Goal: Task Accomplishment & Management: Manage account settings

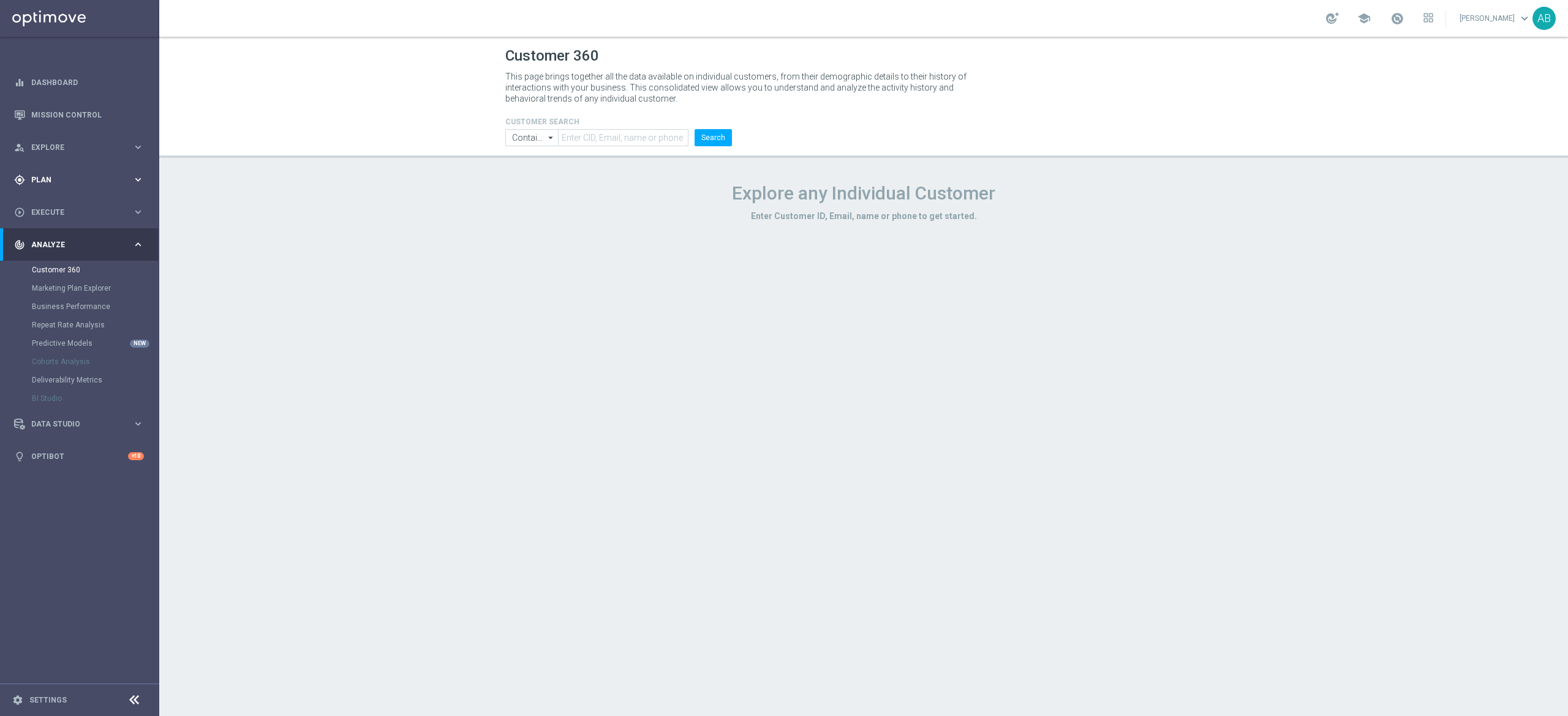
click at [59, 186] on div "gps_fixed Plan keyboard_arrow_right" at bounding box center [78, 179] width 158 height 32
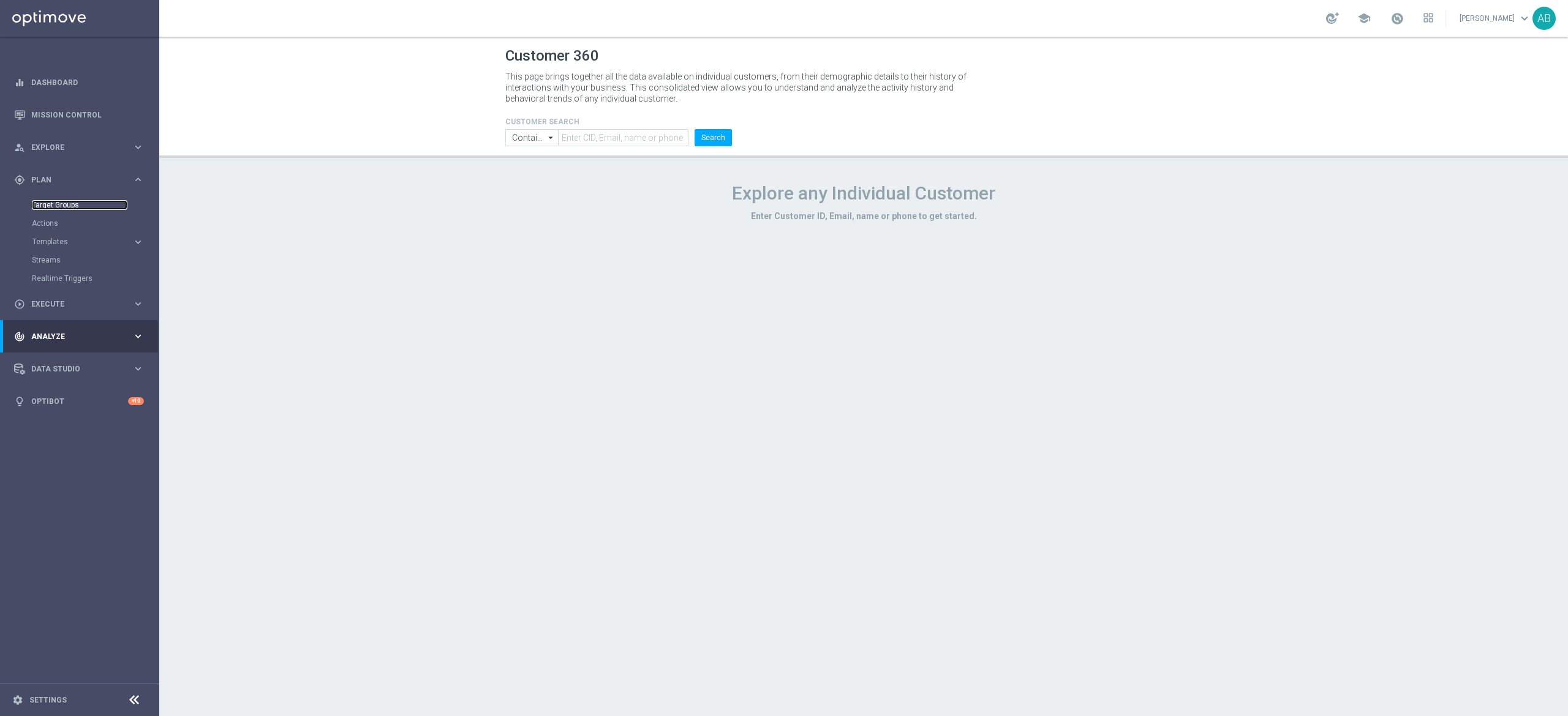
click at [57, 203] on link "Target Groups" at bounding box center [80, 205] width 96 height 10
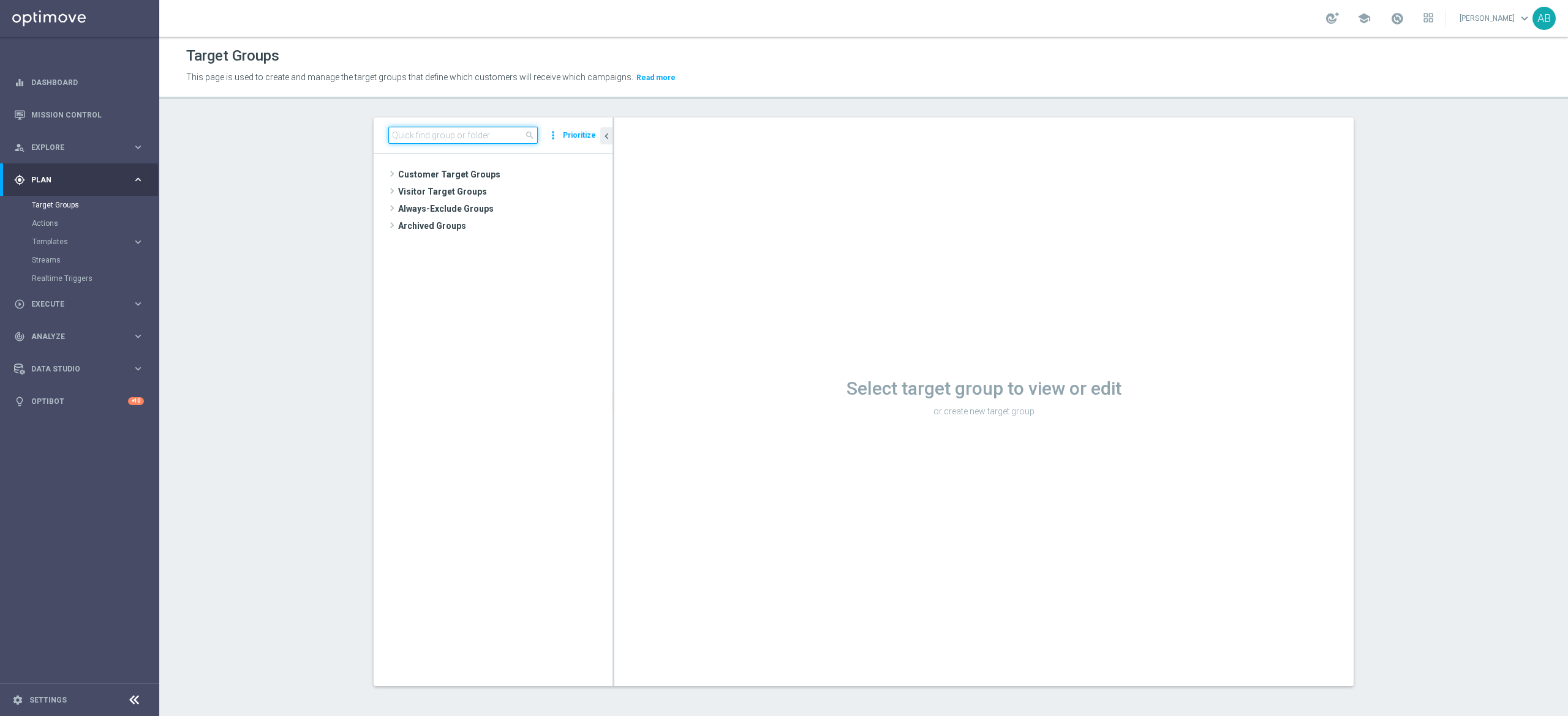
click at [491, 136] on input at bounding box center [463, 135] width 150 height 17
paste input "E_ALL_TARGET_BET_1DEPO 100 PLN PREV MONTH pw_200825"
type input "E_ALL_TARGET_BET_1DEPO 100 PLN PREV MONTH pw_200825"
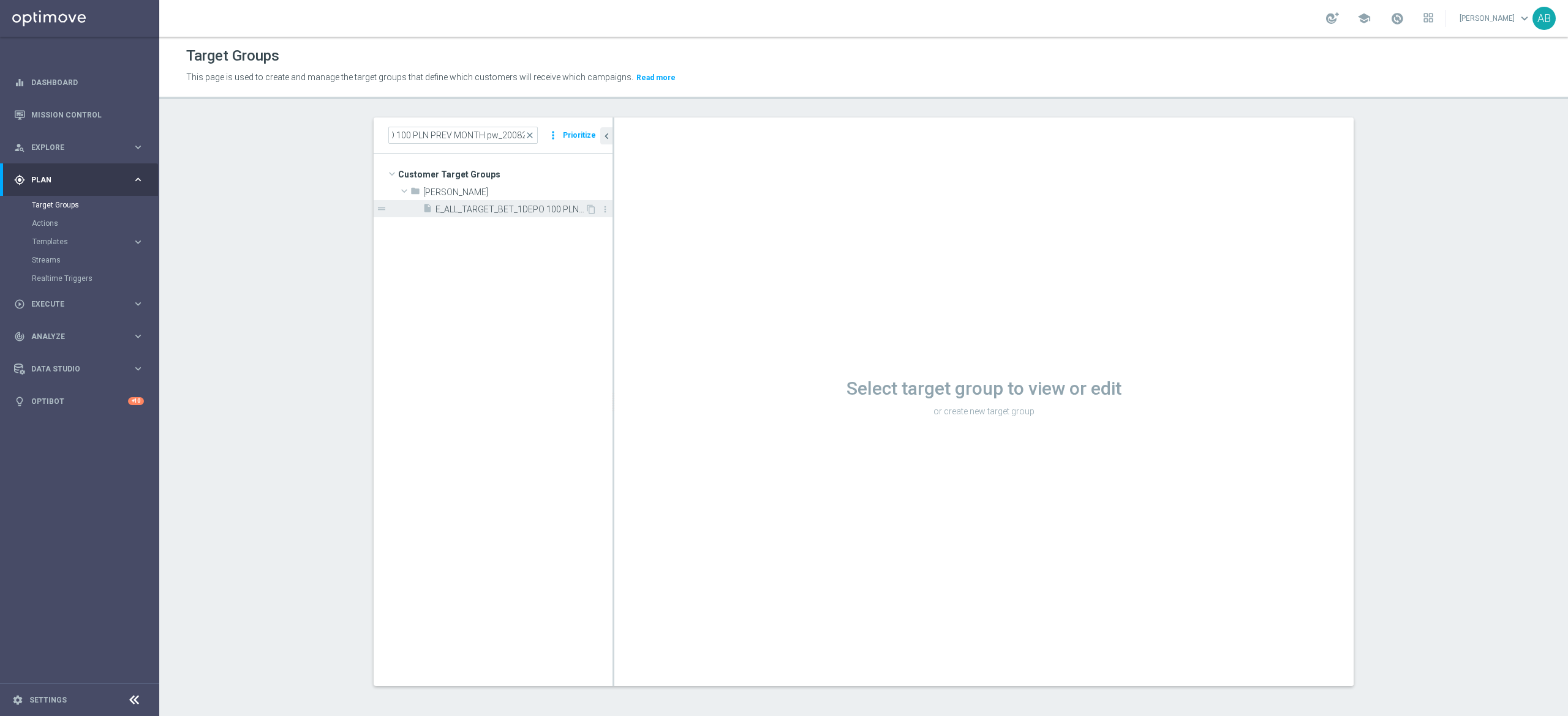
click at [481, 203] on div "insert_drive_file E_ALL_TARGET_BET_1DEPO 100 PLN PREV MONTH pw_200825" at bounding box center [503, 208] width 162 height 17
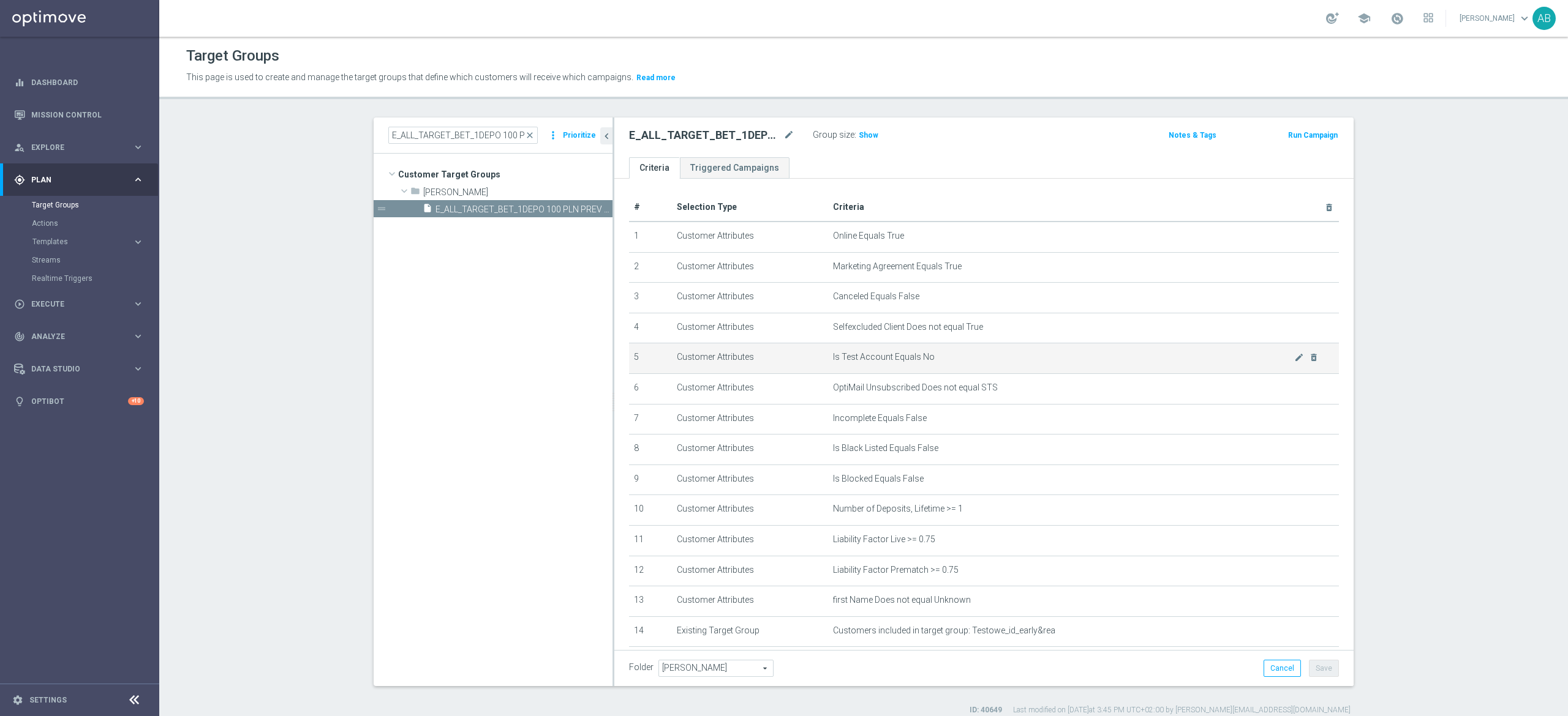
scroll to position [173, 0]
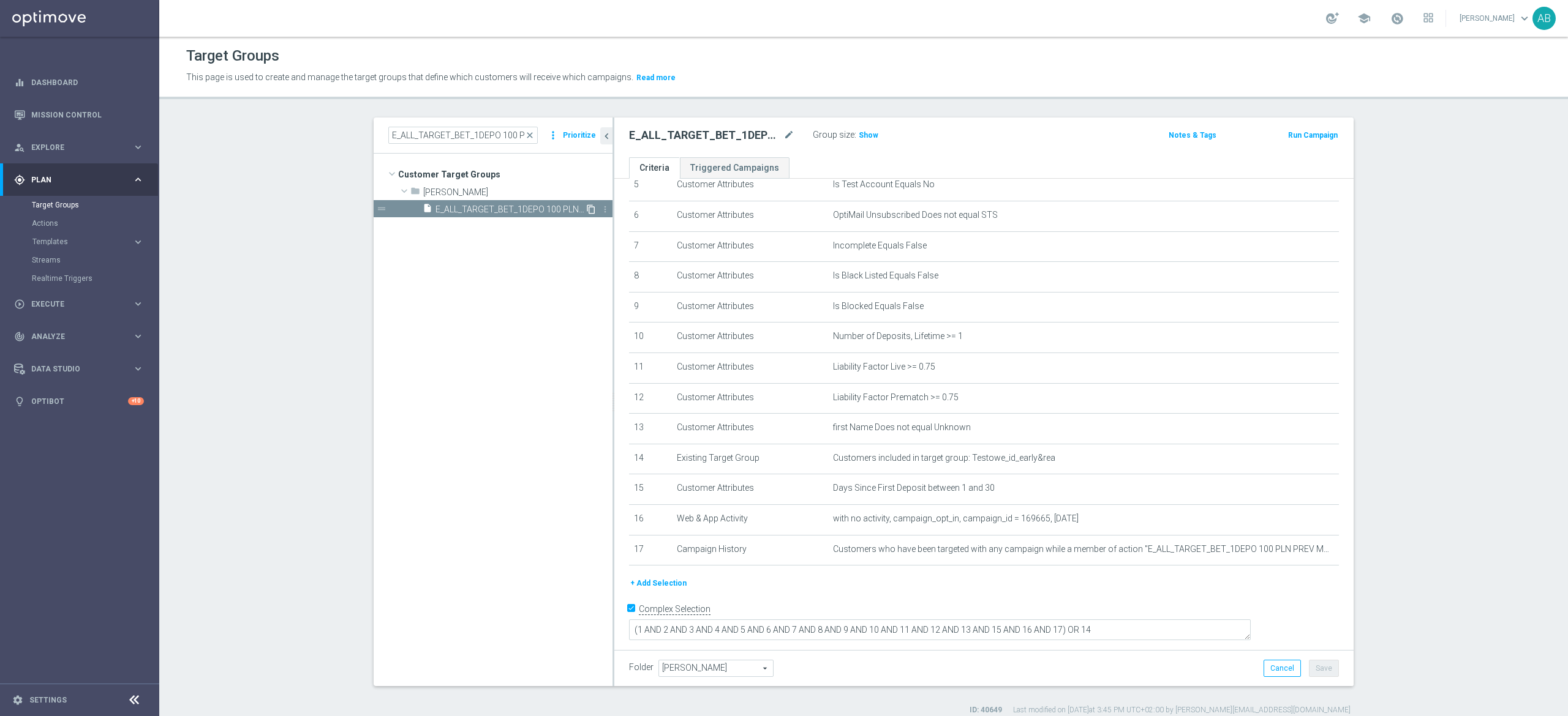
click at [586, 207] on icon "content_copy" at bounding box center [591, 210] width 10 height 10
click at [783, 131] on icon "mode_edit" at bounding box center [788, 135] width 11 height 15
click at [669, 136] on input "Copy of E_ALL_TARGET_BET_1DEPO 100 PLN PREV MONTH pw_200825" at bounding box center [711, 136] width 165 height 17
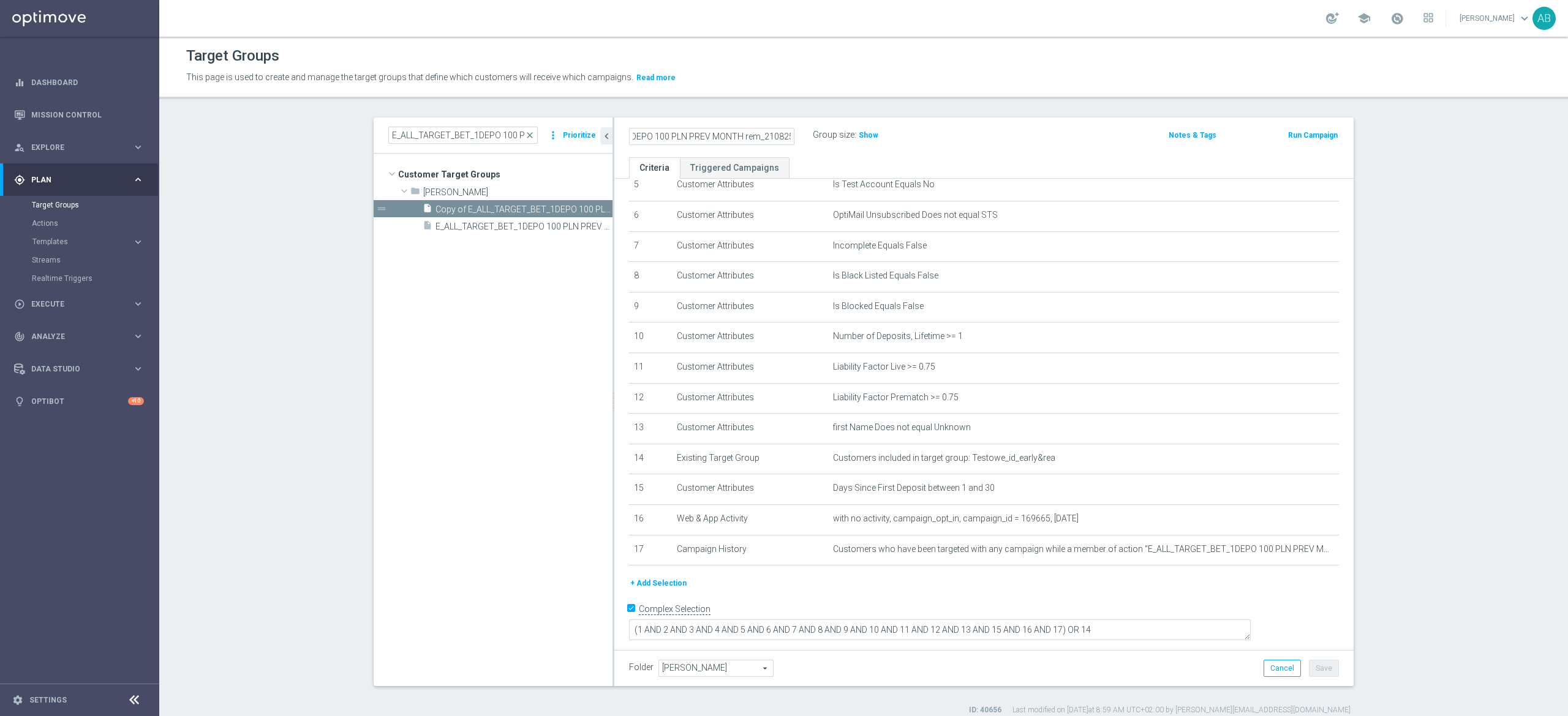
type input "E_ALL_TARGET_BET_1DEPO 100 PLN PREV MONTH rem_210825"
click at [1083, 131] on div "E_ALL_TARGET_BET_1DEPO 100 PLN PREV MONTH rem_210825 Group size : Show" at bounding box center [862, 135] width 486 height 18
click at [720, 140] on h2 "E_ALL_TARGET_BET_1DEPO 100 PLN PREV MONTH rem_210825" at bounding box center [705, 135] width 152 height 15
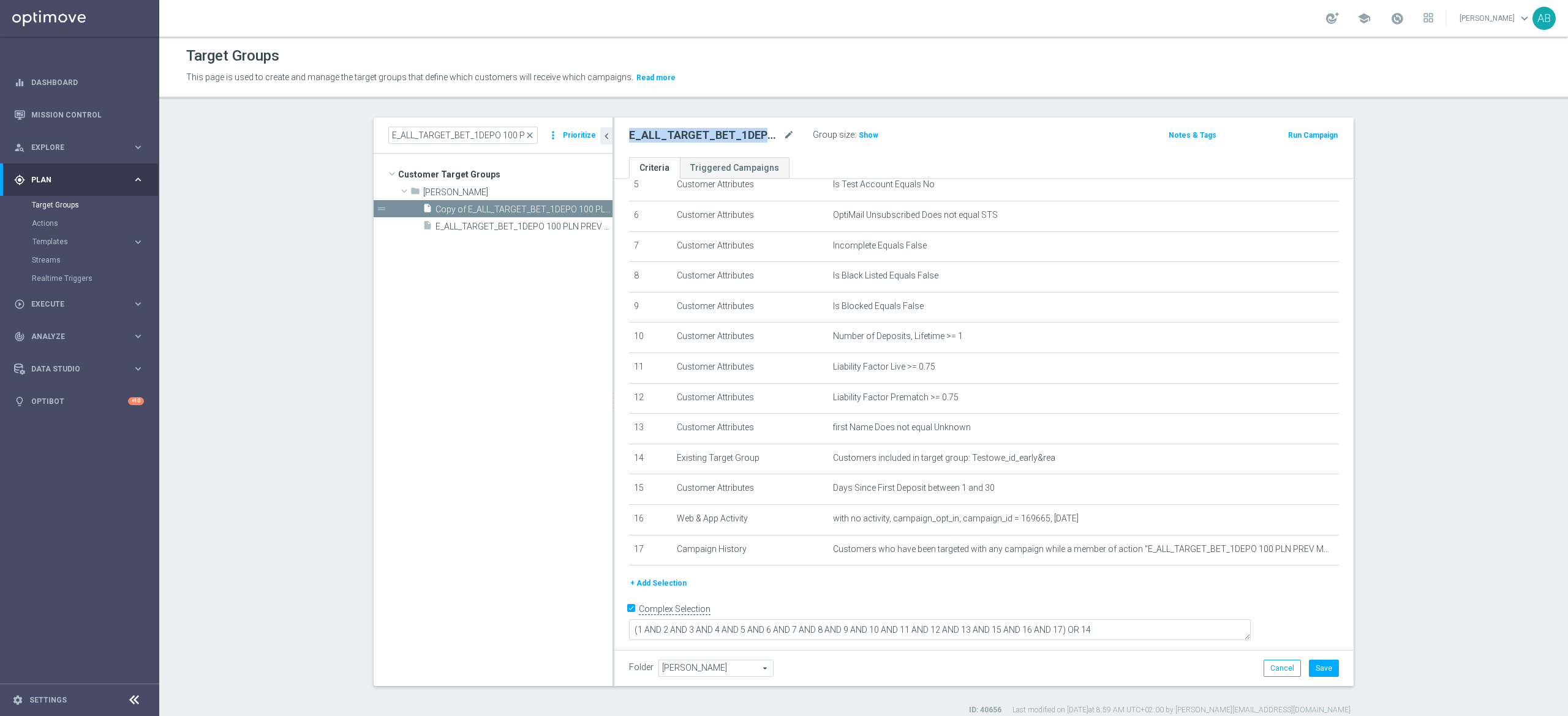
copy h2 "E_ALL_TARGET_BET_1DEPO"
click at [748, 141] on h2 "E_ALL_TARGET_BET_1DEPO 100 PLN PREV MONTH rem_210825" at bounding box center [705, 135] width 152 height 15
click at [748, 140] on h2 "E_ALL_TARGET_BET_1DEPO 100 PLN PREV MONTH rem_210825" at bounding box center [705, 135] width 152 height 15
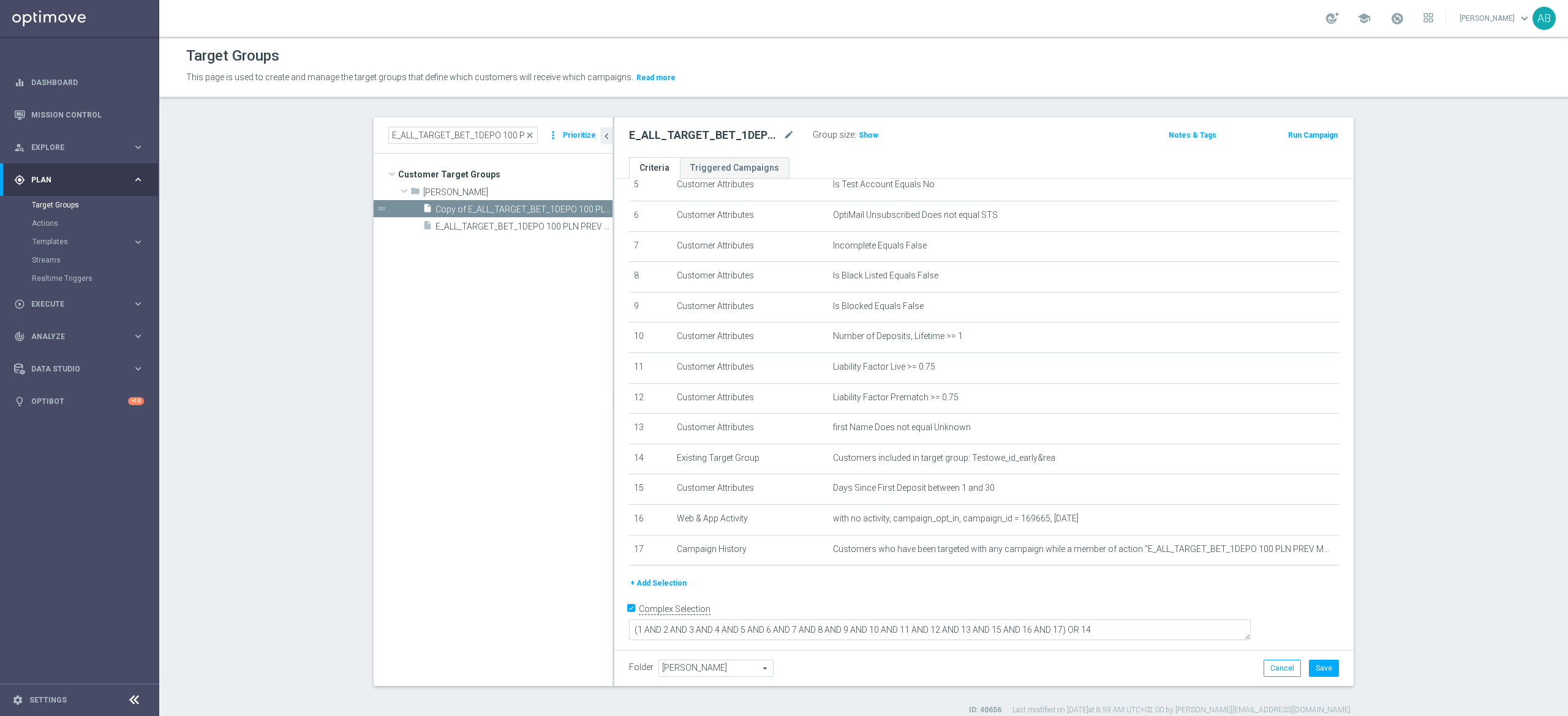
click at [786, 136] on div "E_ALL_TARGET_BET_1DEPO 100 PLN PREV MONTH rem_210825 mode_edit" at bounding box center [720, 135] width 183 height 17
click at [783, 139] on icon "mode_edit" at bounding box center [788, 135] width 11 height 15
click at [1002, 141] on div "E_ALL_TARGET_BET_1DEPO 100 PLN PREV MONTH rem_210825 mode_edit Group size : Show" at bounding box center [862, 135] width 486 height 17
click at [662, 590] on button "+ Add Selection" at bounding box center [658, 583] width 59 height 13
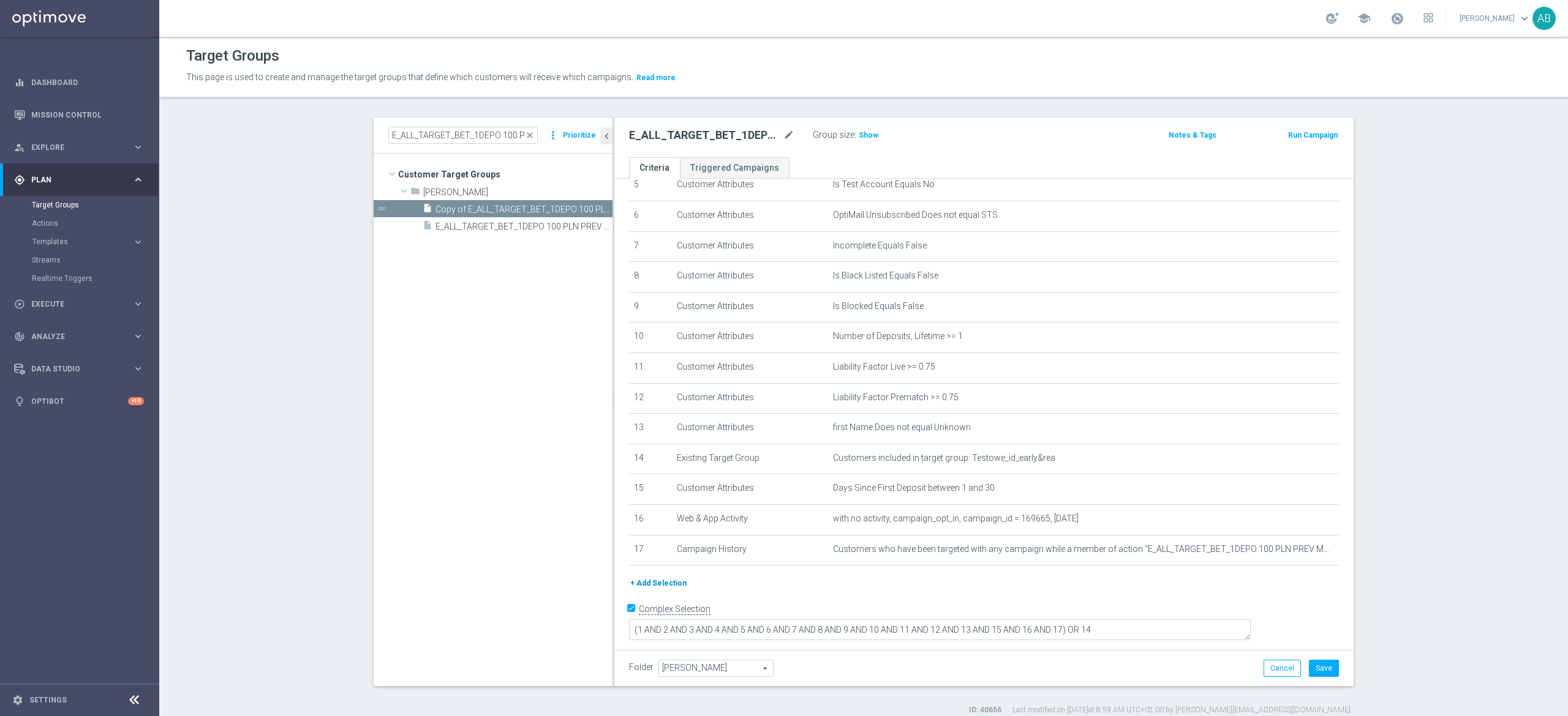
scroll to position [159, 0]
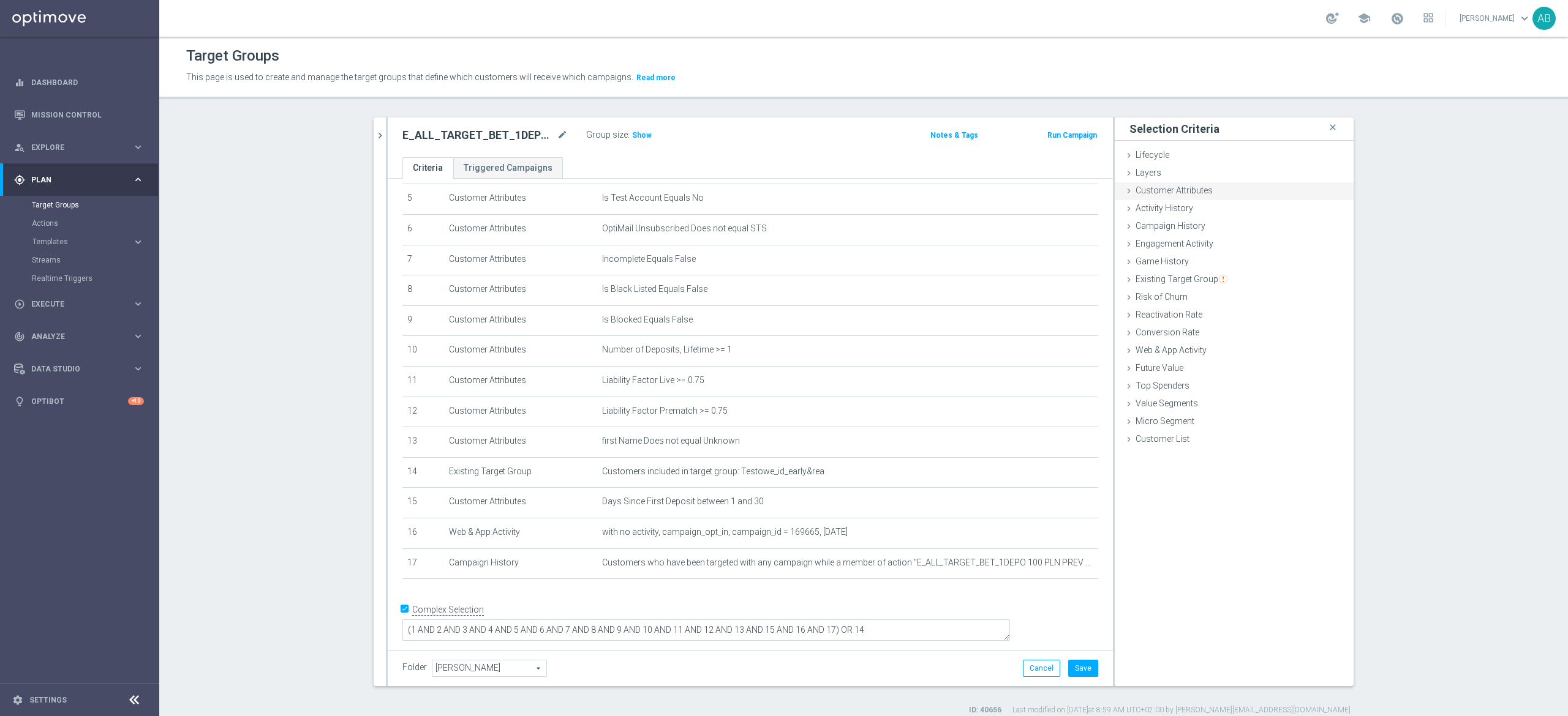
click at [1176, 192] on span "Customer Attributes" at bounding box center [1173, 191] width 77 height 10
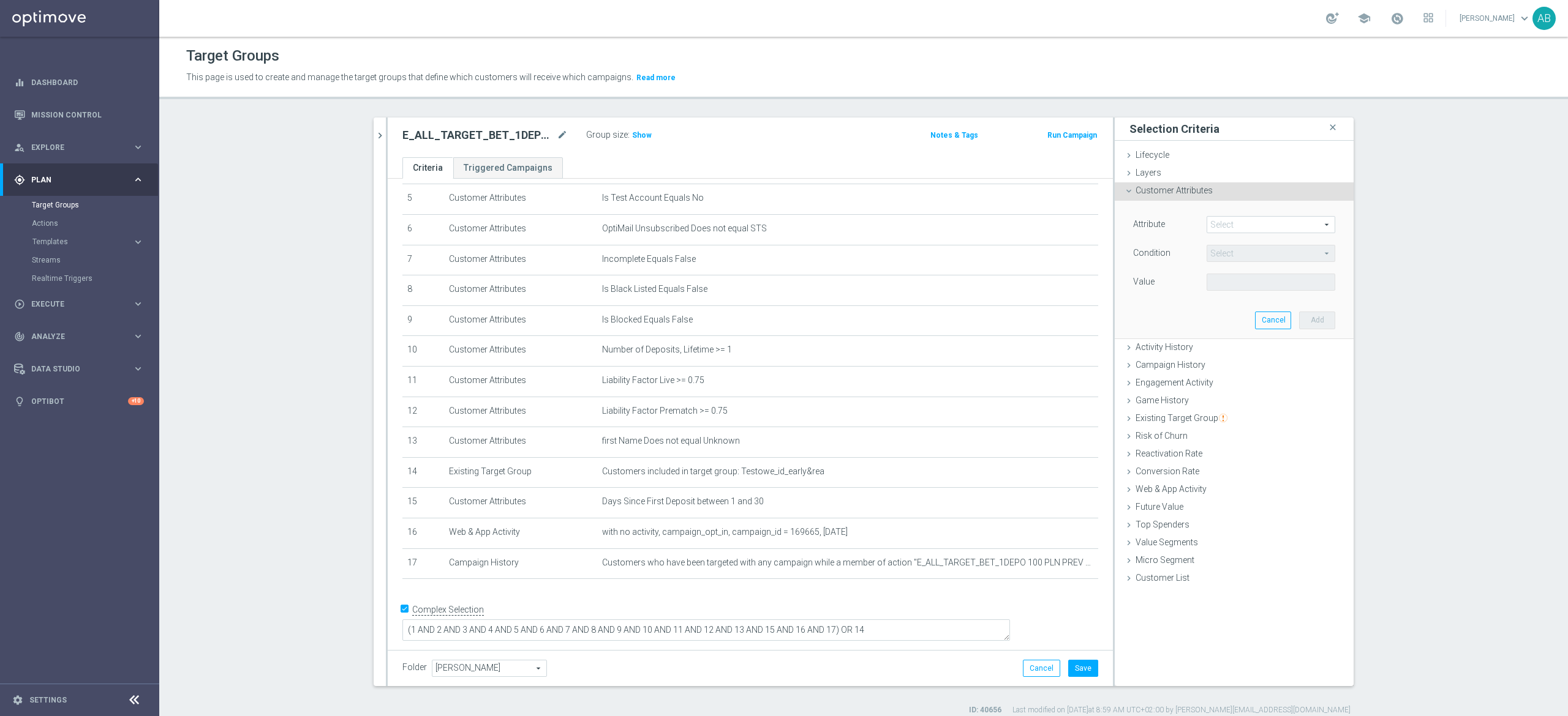
click at [1223, 222] on span at bounding box center [1271, 224] width 127 height 16
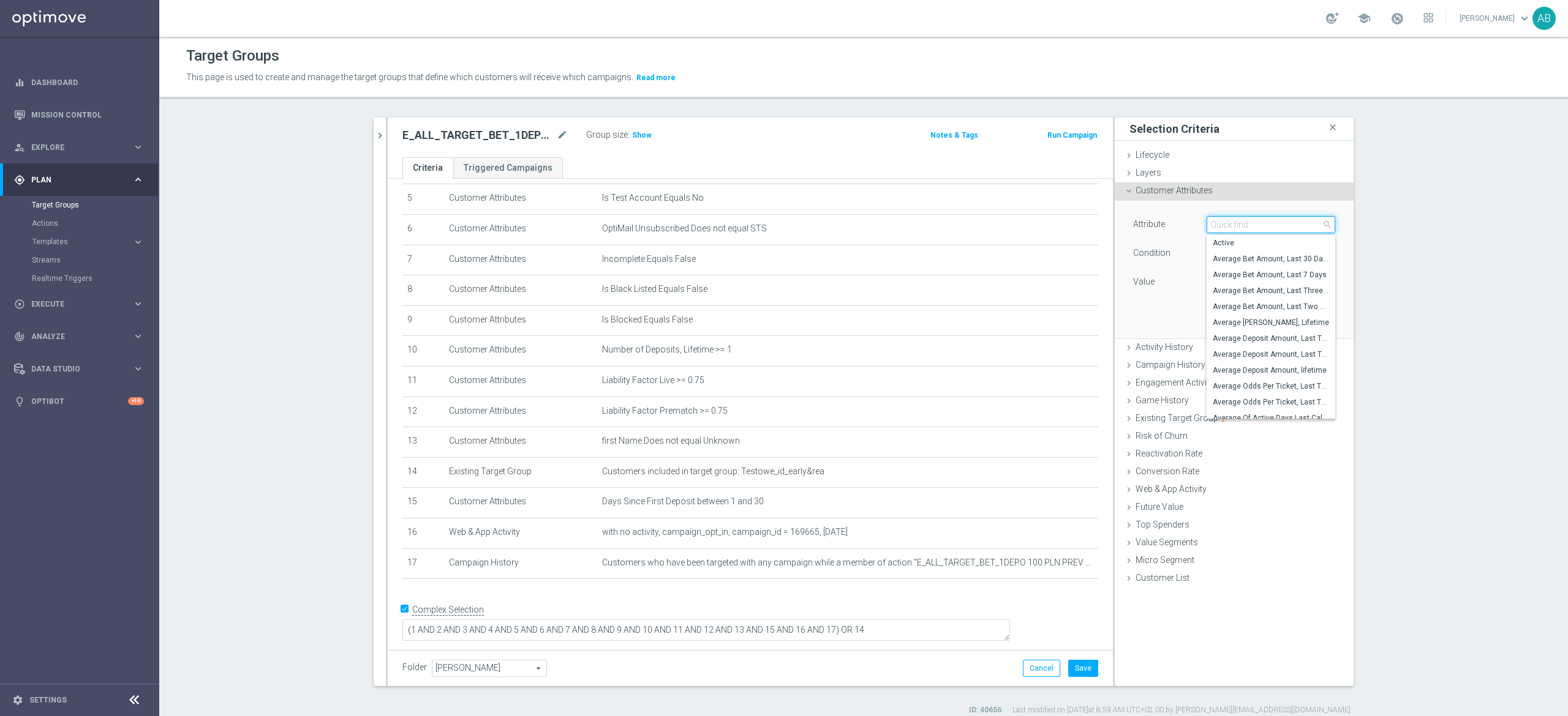
click at [1218, 232] on input "search" at bounding box center [1271, 225] width 129 height 17
type input "bonus agreeme"
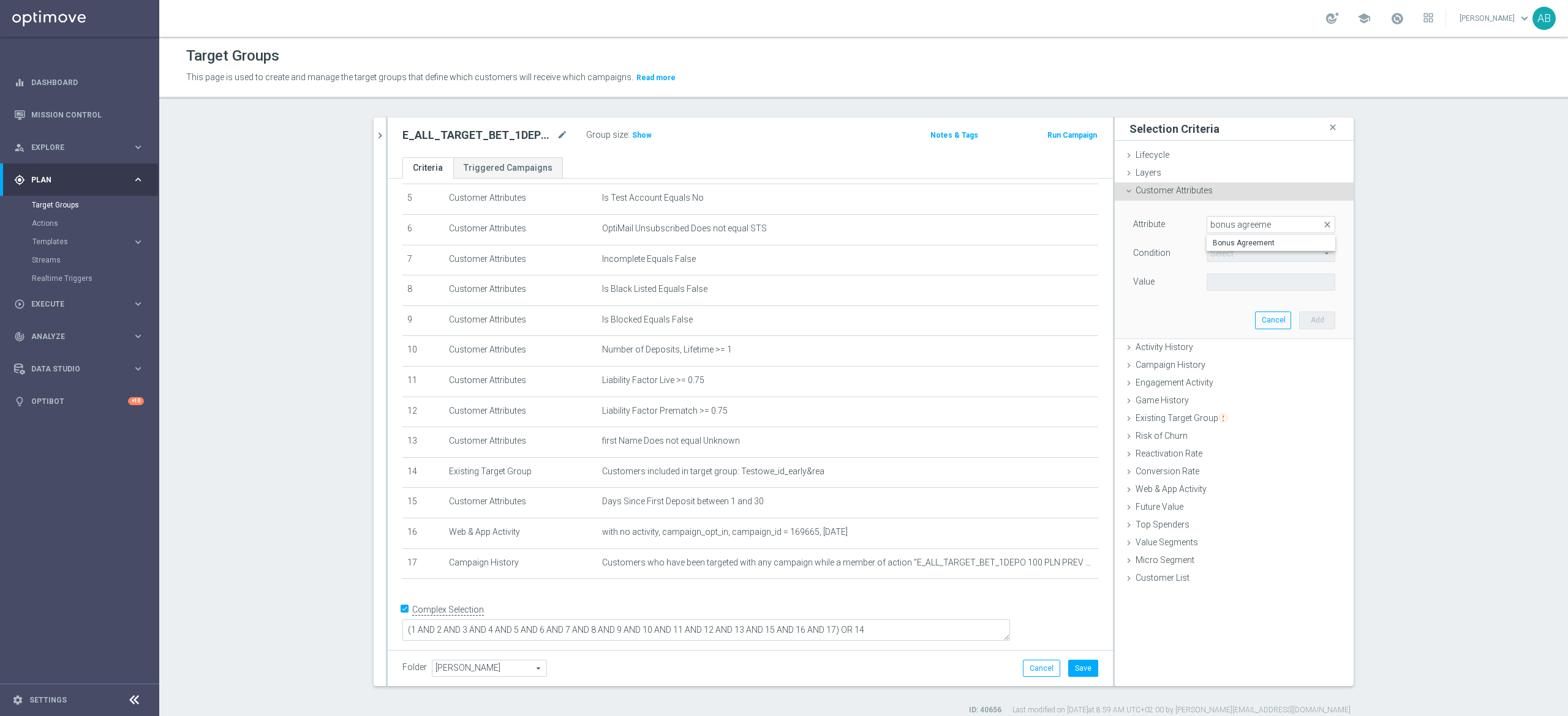
click at [1226, 243] on span "Bonus Agreement" at bounding box center [1271, 243] width 116 height 10
type input "Bonus Agreement"
type input "Equals"
click at [1234, 281] on span at bounding box center [1271, 282] width 127 height 16
click at [1226, 312] on span "True" at bounding box center [1271, 316] width 116 height 10
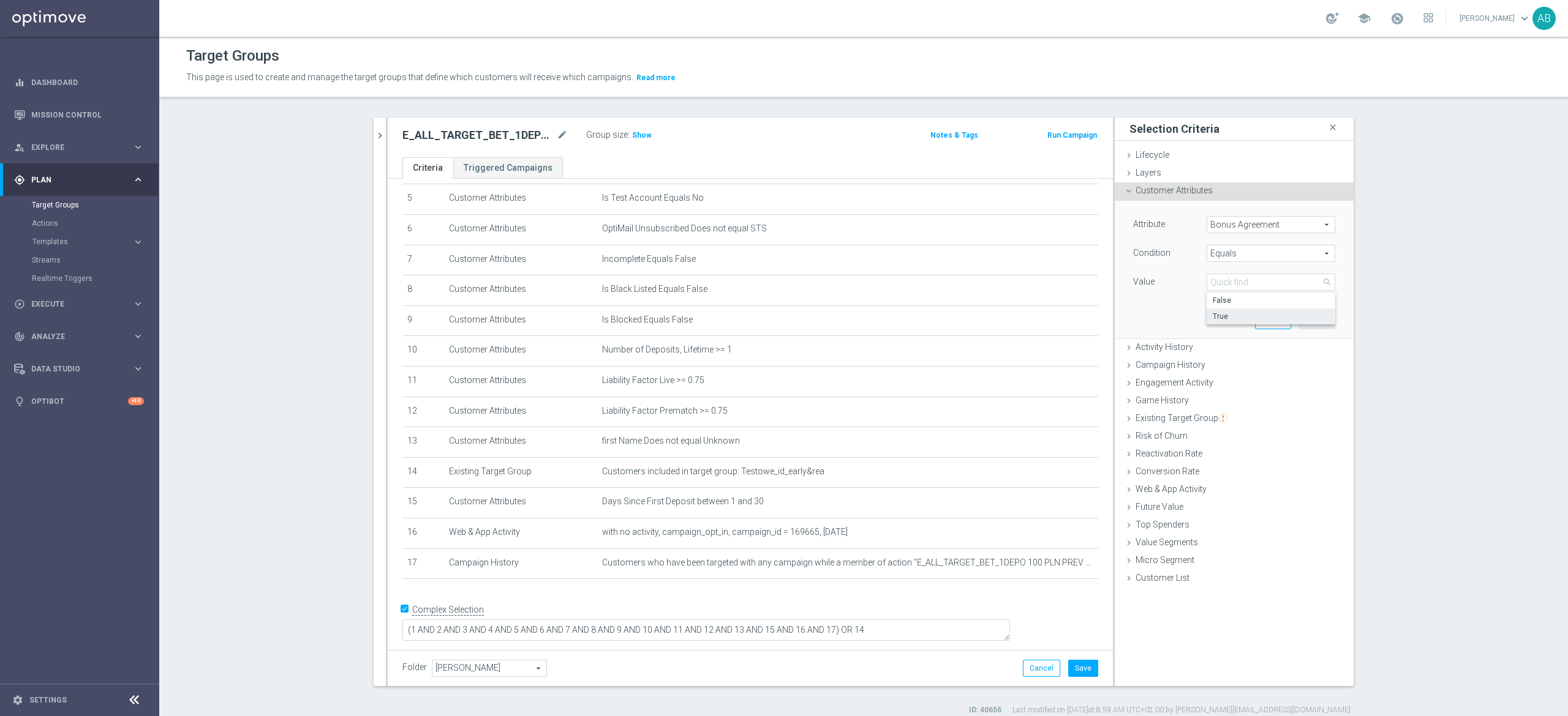
type input "True"
click at [1299, 325] on button "Add" at bounding box center [1317, 320] width 36 height 17
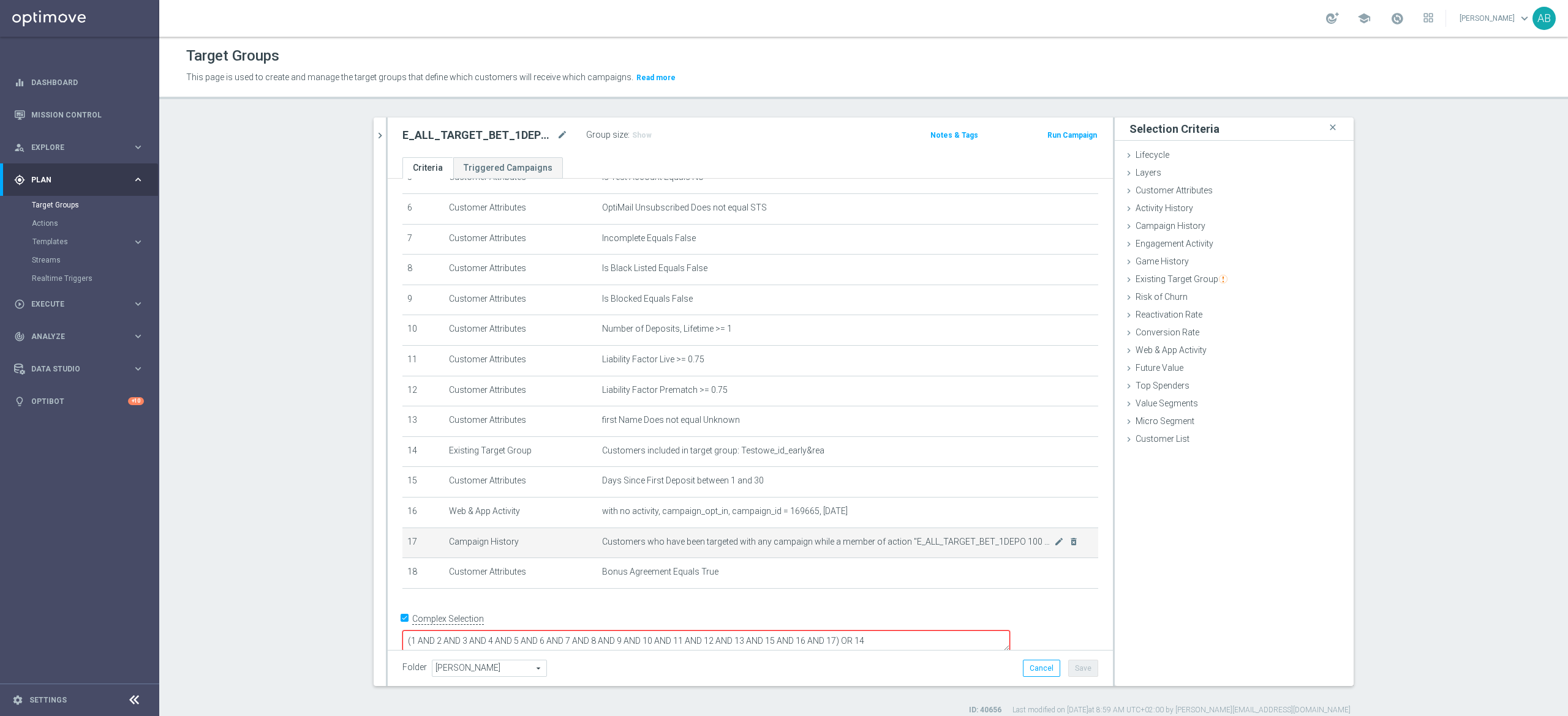
scroll to position [192, 0]
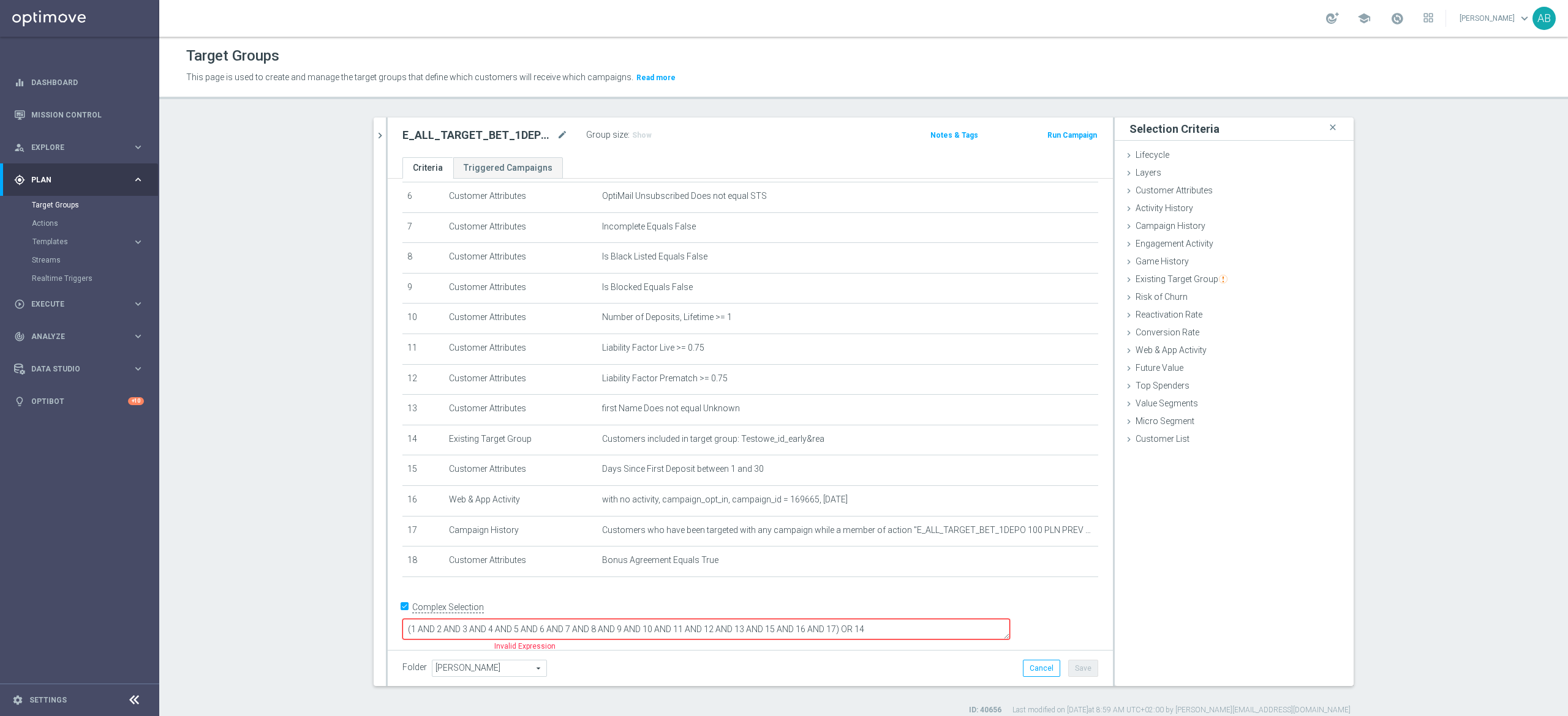
click at [917, 621] on textarea "(1 AND 2 AND 3 AND 4 AND 5 AND 6 AND 7 AND 8 AND 9 AND 10 AND 11 AND 12 AND 13 …" at bounding box center [706, 629] width 607 height 21
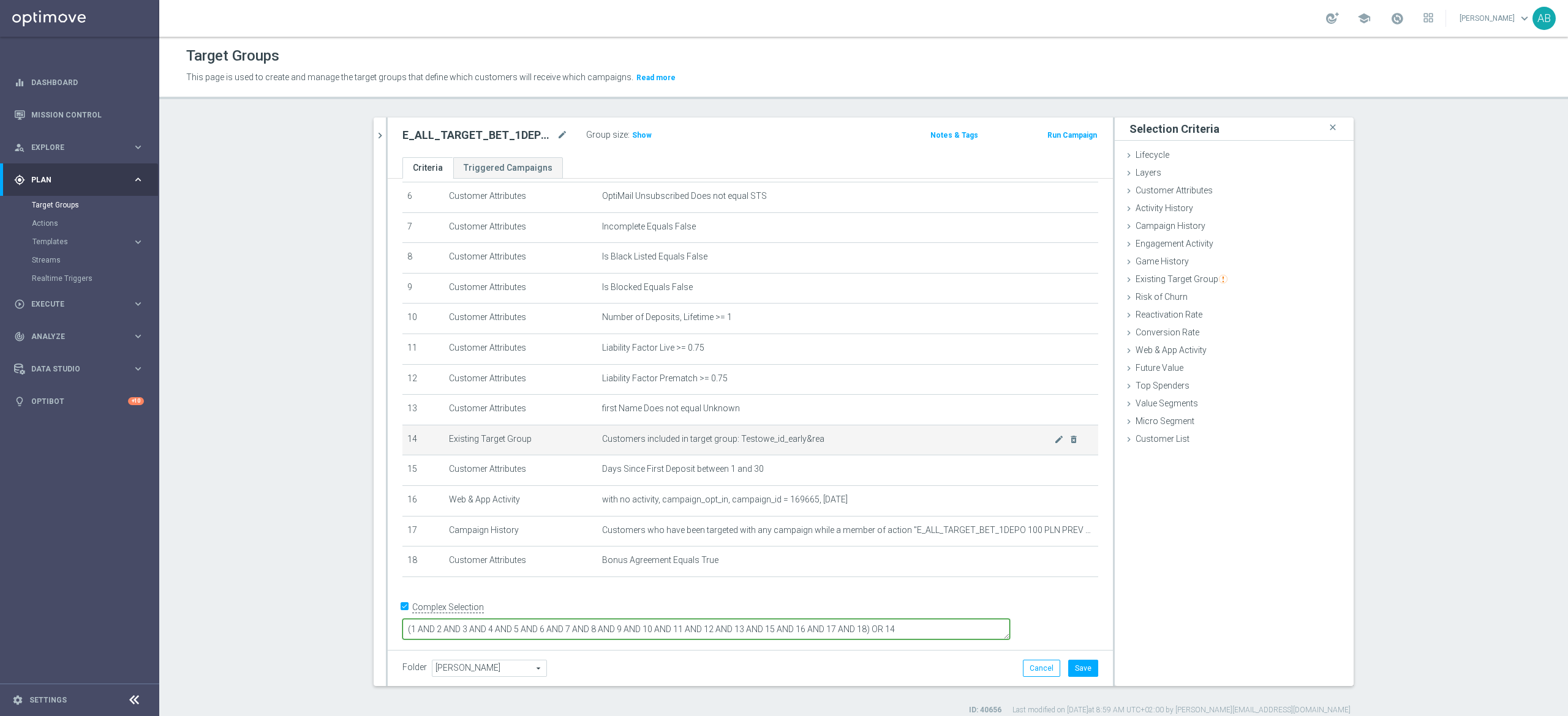
scroll to position [11, 0]
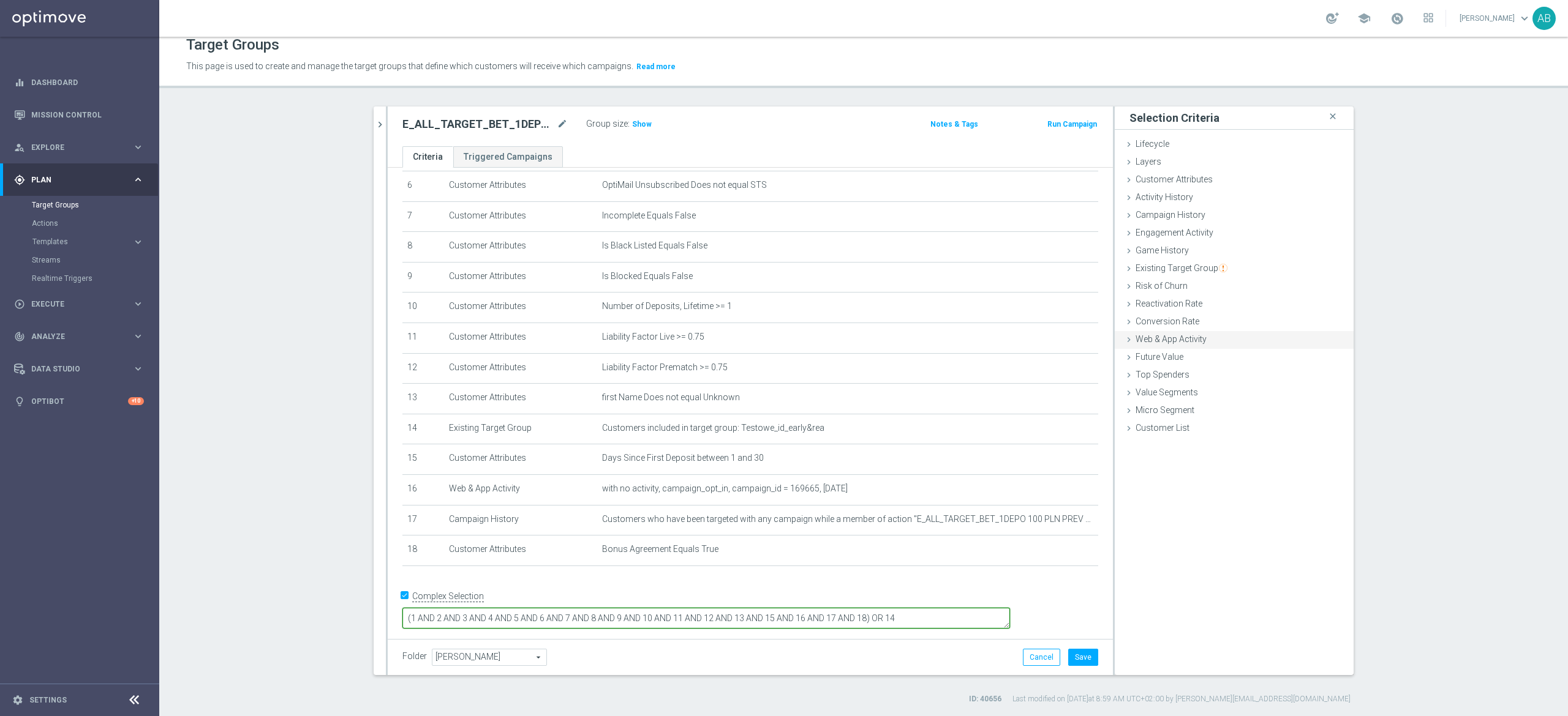
type textarea "(1 AND 2 AND 3 AND 4 AND 5 AND 6 AND 7 AND 8 AND 9 AND 10 AND 11 AND 12 AND 13 …"
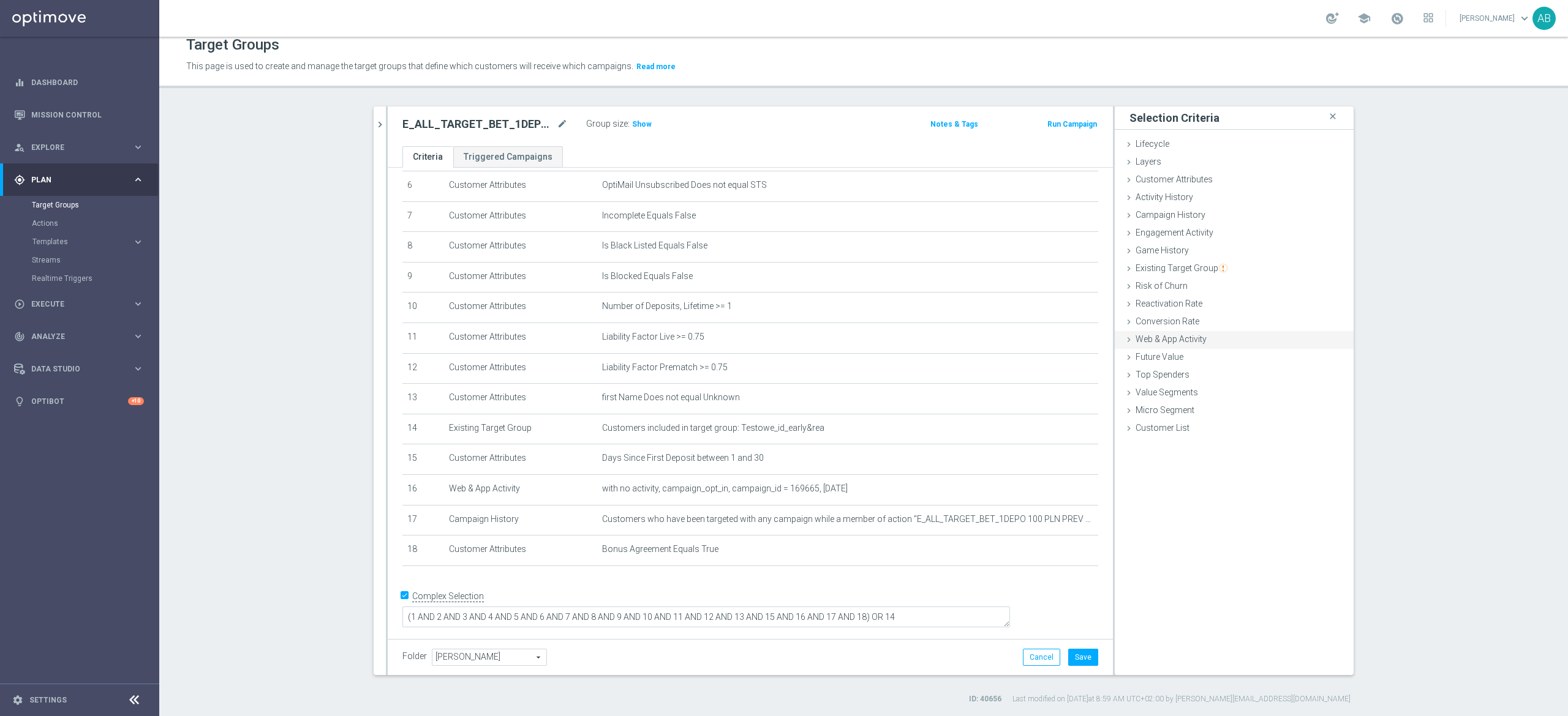
click at [1150, 339] on span "Web & App Activity" at bounding box center [1171, 339] width 71 height 10
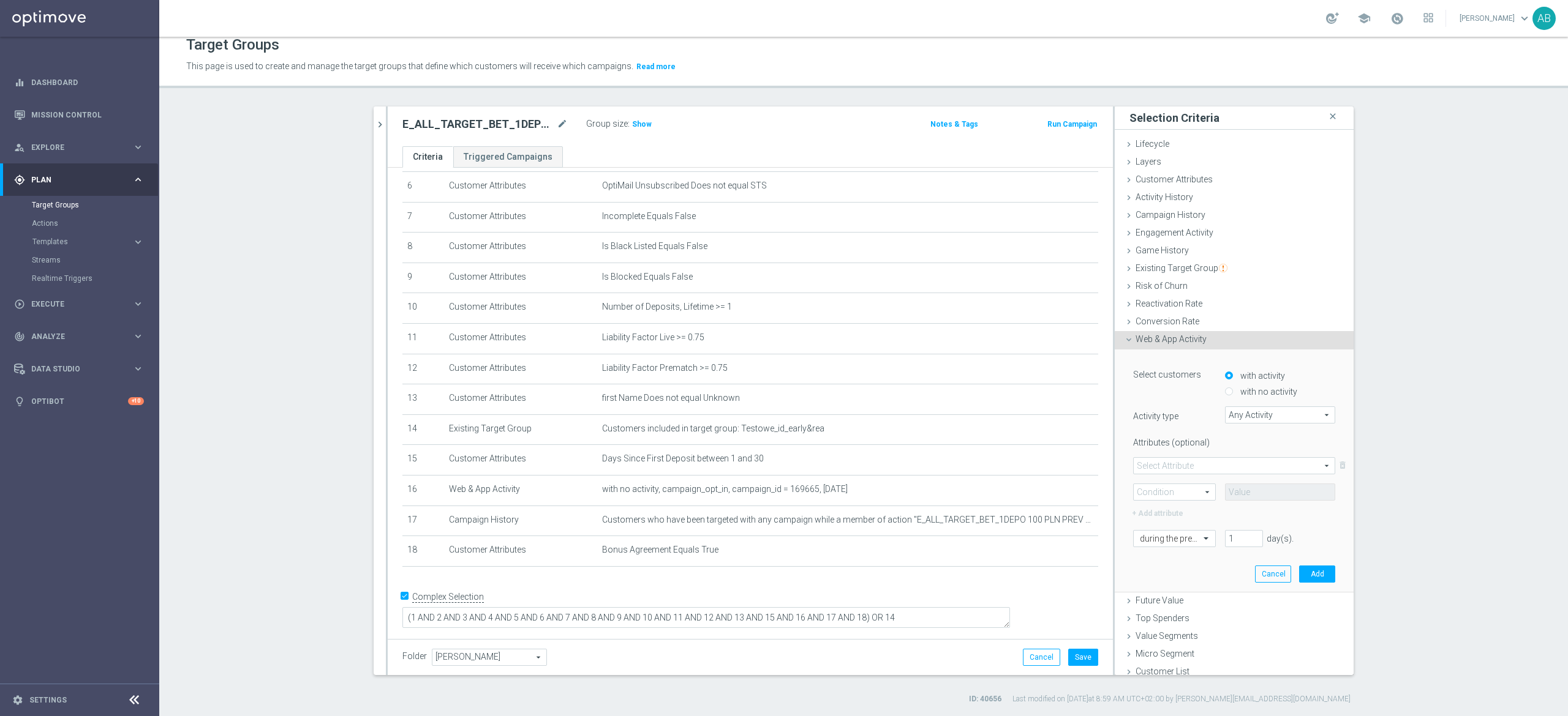
click at [1238, 396] on div "Select customers with activity with no activity Activity type Any Activity Any …" at bounding box center [1233, 456] width 202 height 182
click at [1240, 391] on label "with no activity" at bounding box center [1266, 391] width 60 height 11
click at [1233, 391] on input "with no activity" at bounding box center [1228, 392] width 8 height 8
radio input "true"
click at [1229, 416] on span "Any Activity" at bounding box center [1280, 415] width 109 height 16
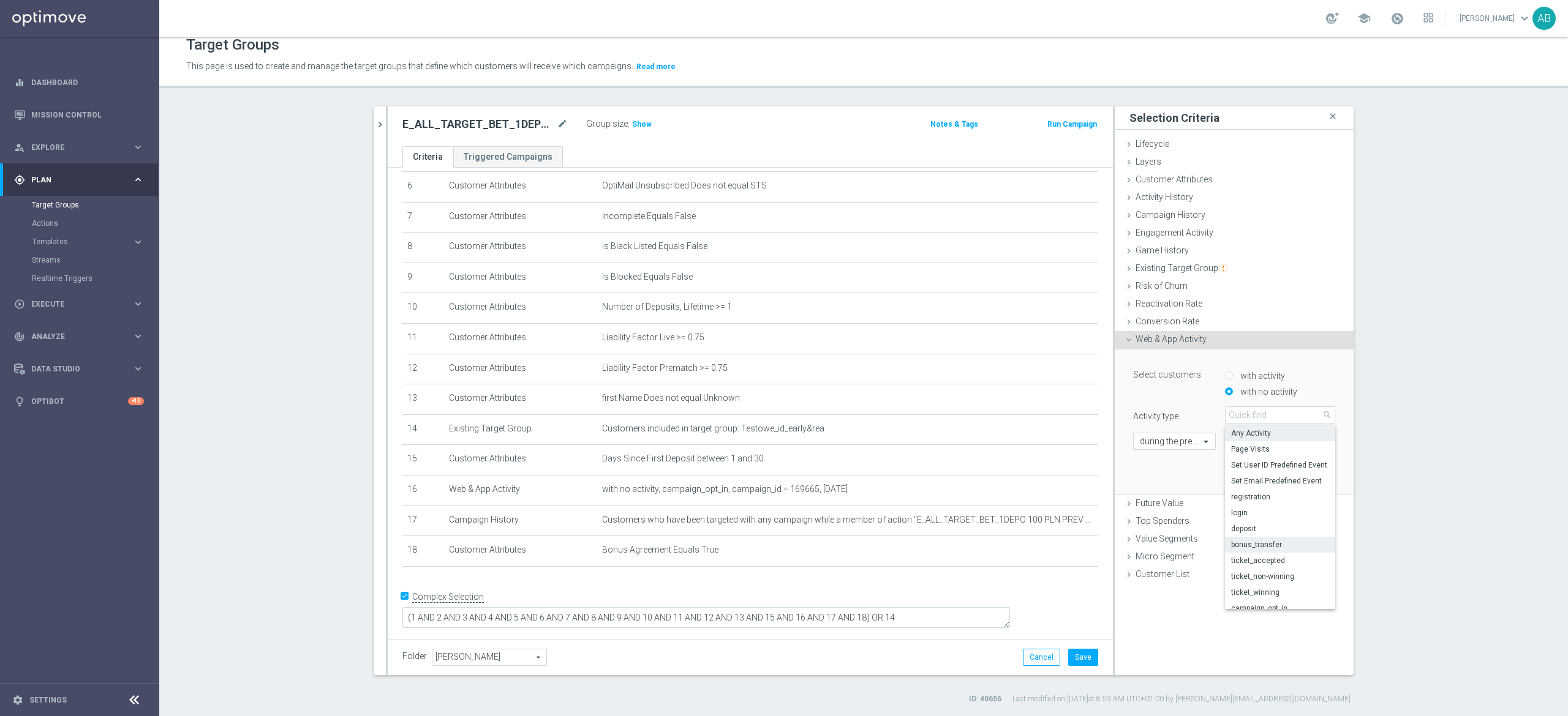
scroll to position [119, 0]
click at [1276, 485] on span "campaign_opt_in" at bounding box center [1280, 486] width 98 height 10
type input "campaign_opt_in"
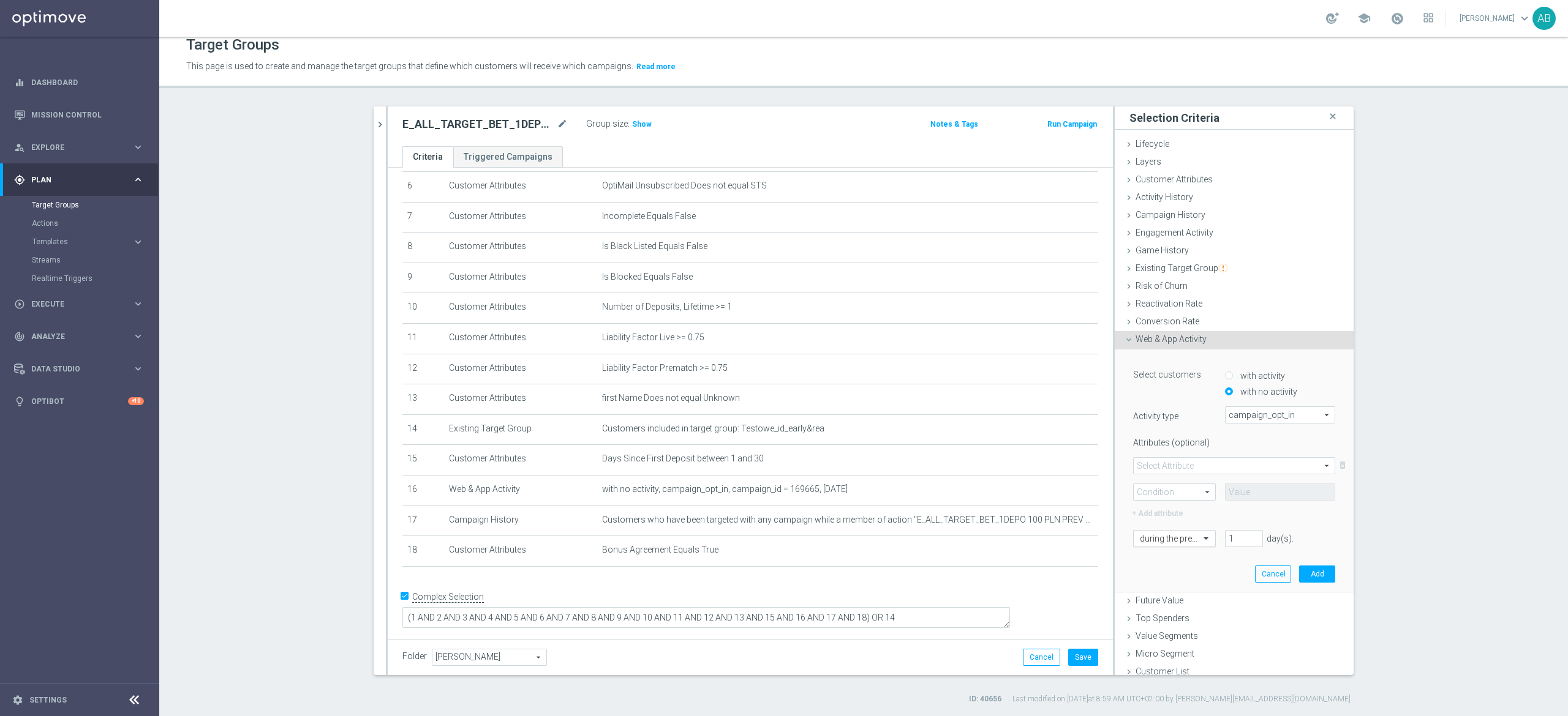
click at [1181, 545] on div "during the previous" at bounding box center [1174, 538] width 83 height 17
click at [1190, 462] on span at bounding box center [1233, 465] width 201 height 16
click at [1176, 479] on span "campaign_id" at bounding box center [1233, 484] width 188 height 10
type input "campaign_id"
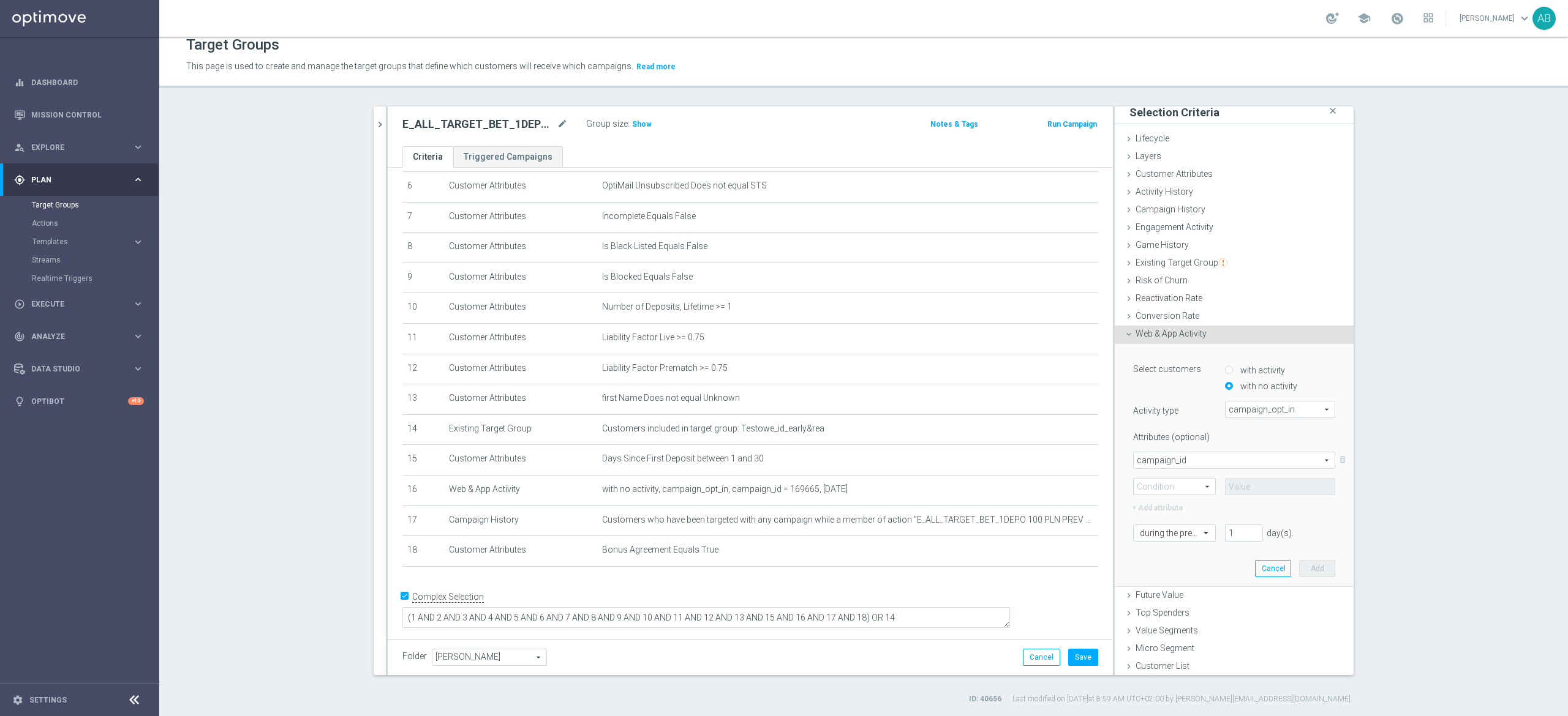
click at [1182, 486] on span at bounding box center [1174, 486] width 82 height 16
click at [1165, 504] on span "=" at bounding box center [1174, 505] width 69 height 10
type input "="
click at [1237, 486] on input at bounding box center [1279, 487] width 110 height 17
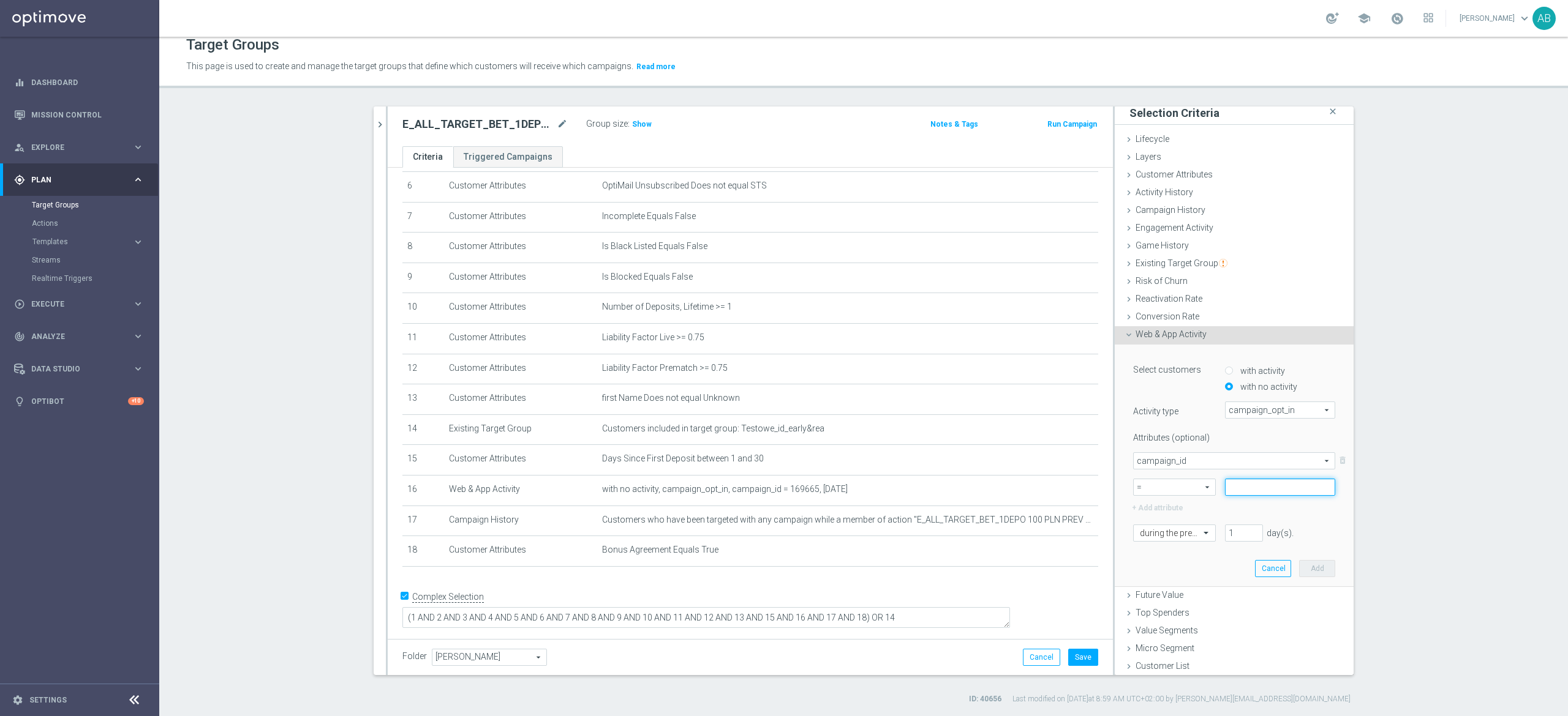
paste input "169665"
type input "169665"
click at [1200, 533] on span at bounding box center [1207, 532] width 16 height 11
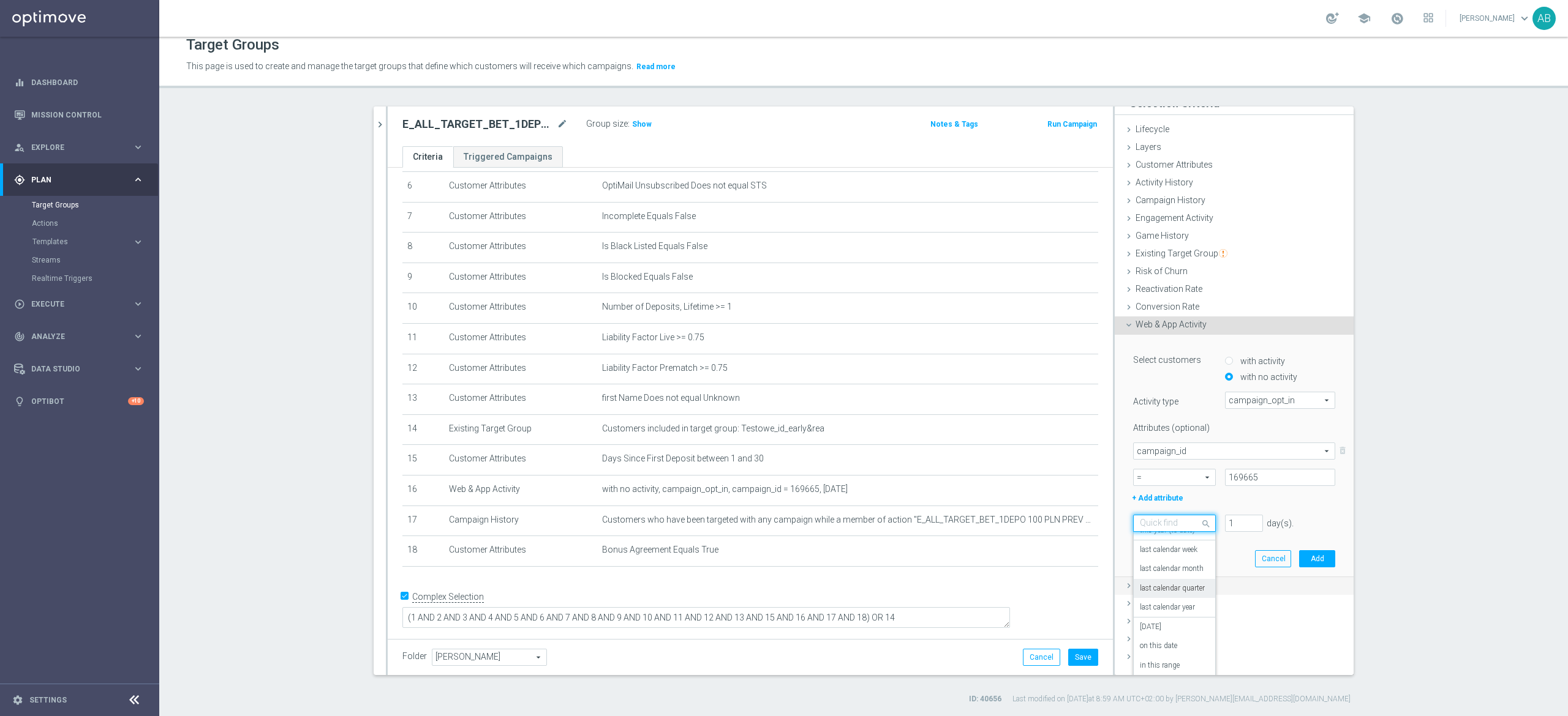
scroll to position [17, 0]
click at [1168, 639] on div "on this date" at bounding box center [1174, 643] width 69 height 20
click at [1195, 548] on input at bounding box center [1233, 547] width 202 height 17
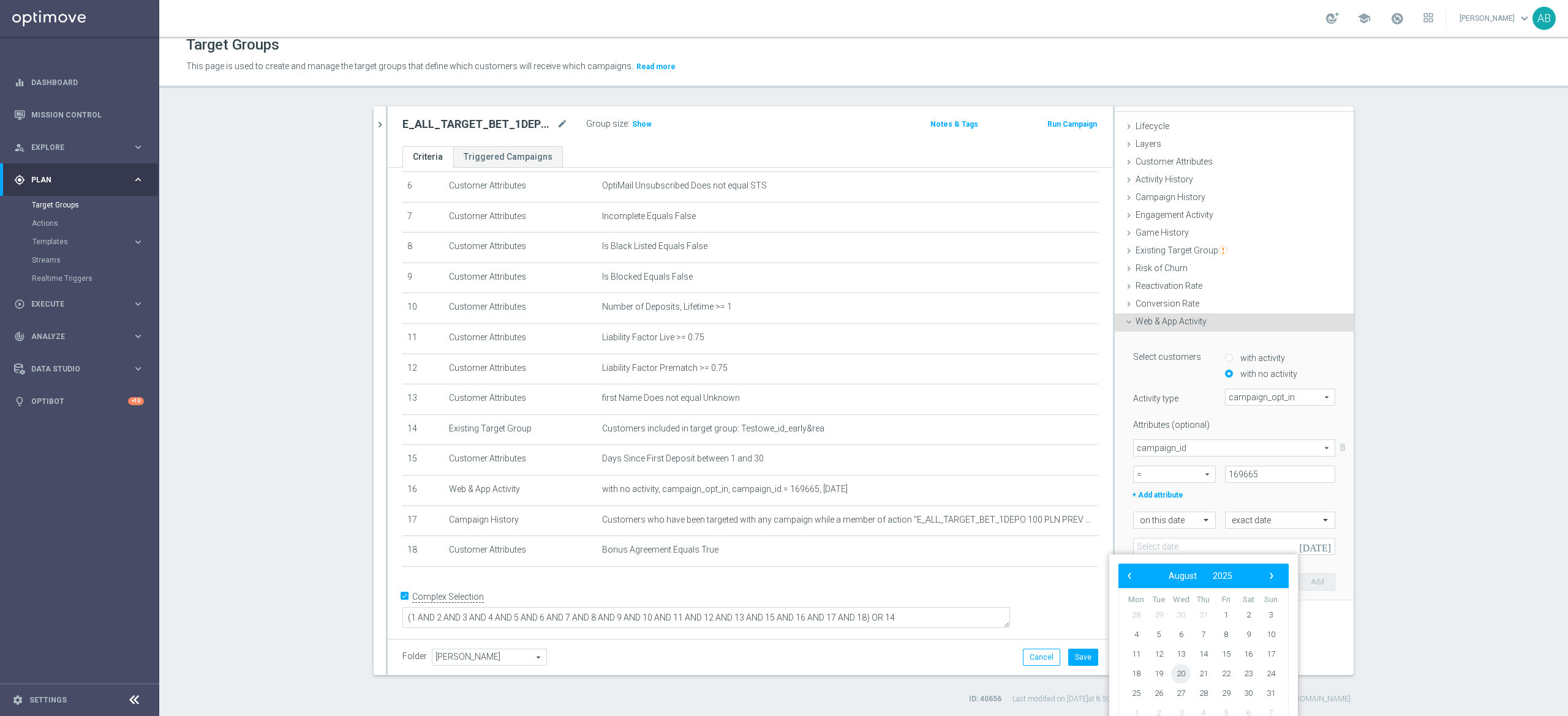
click at [1183, 672] on span "20" at bounding box center [1181, 674] width 20 height 20
type input "[DATE]"
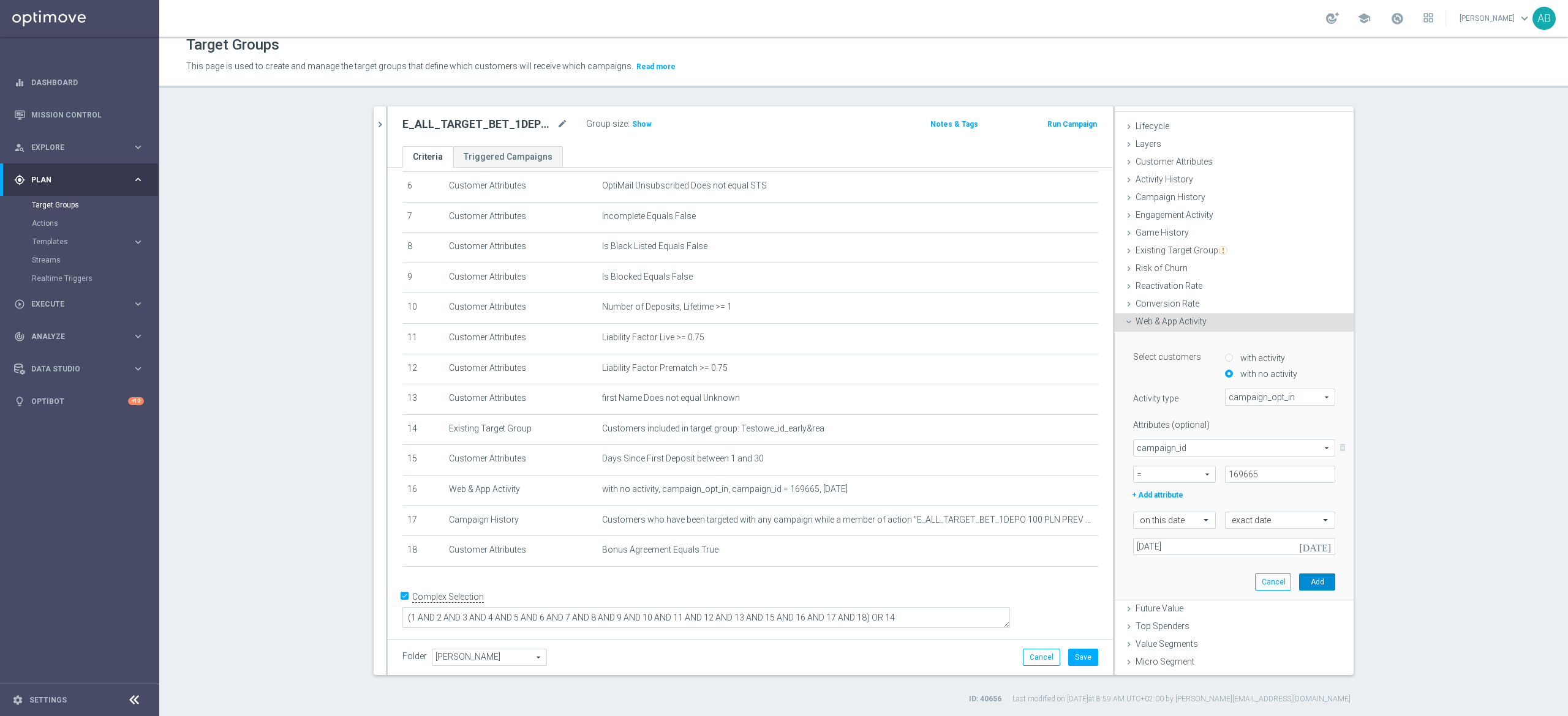
click at [1299, 588] on button "Add" at bounding box center [1317, 582] width 36 height 17
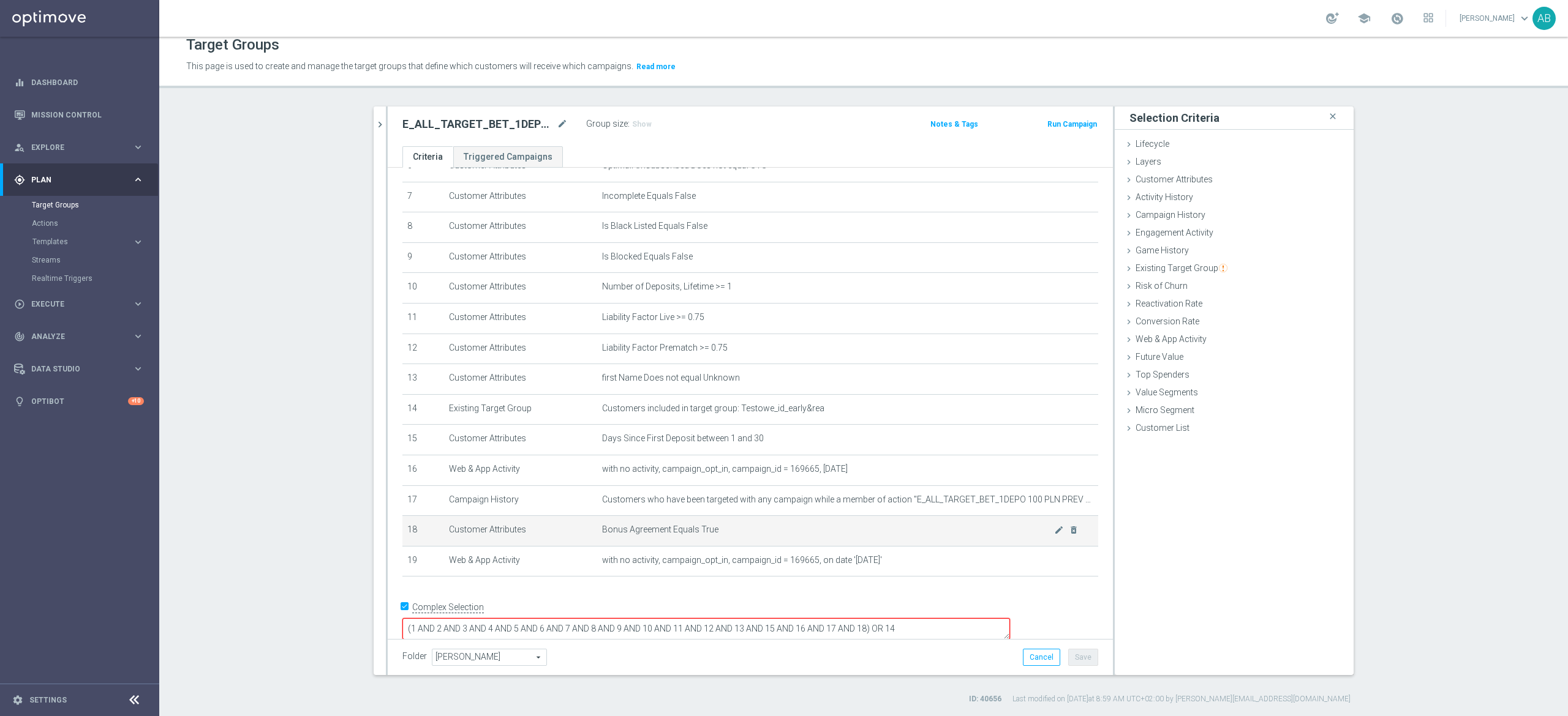
scroll to position [223, 0]
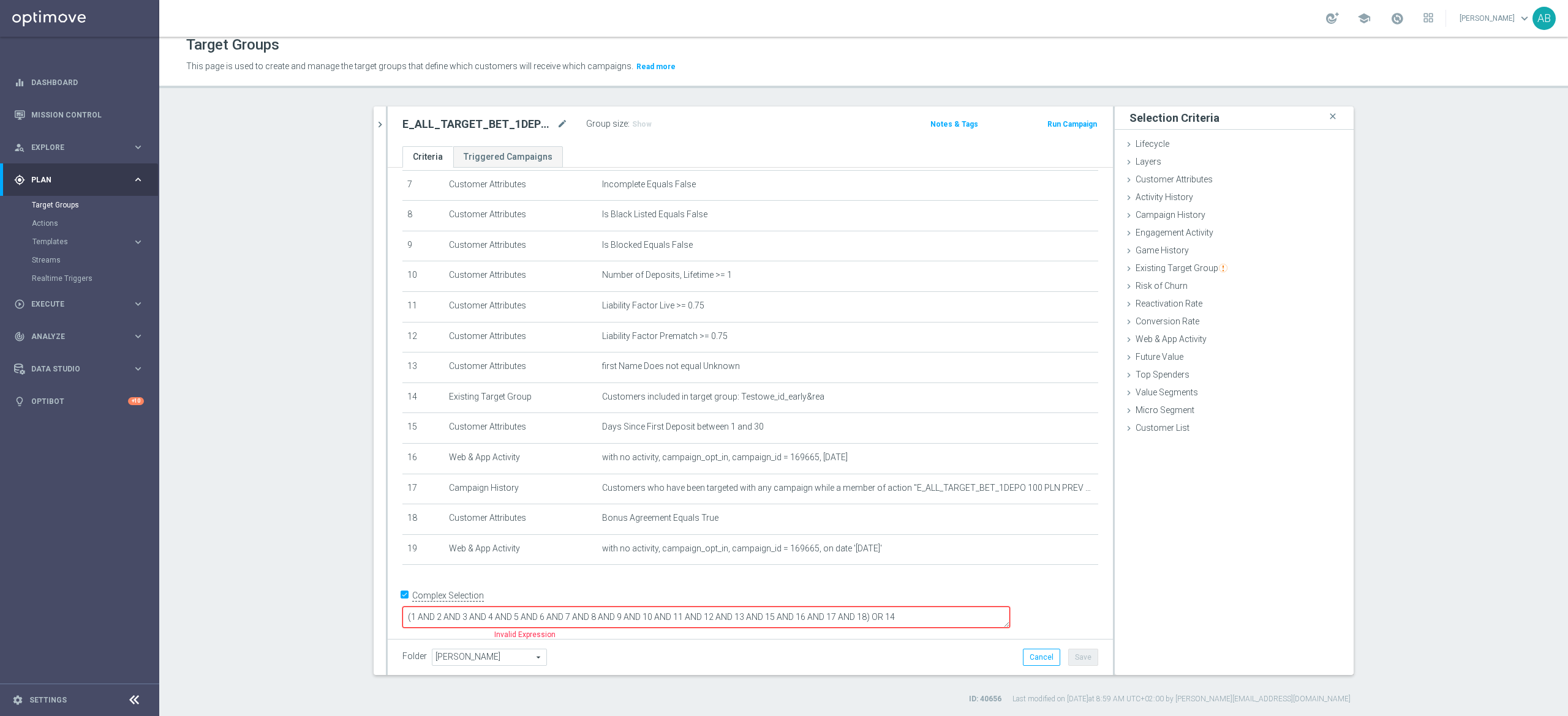
click at [950, 611] on textarea "(1 AND 2 AND 3 AND 4 AND 5 AND 6 AND 7 AND 8 AND 9 AND 10 AND 11 AND 12 AND 13 …" at bounding box center [706, 618] width 607 height 21
click at [948, 622] on textarea "(1 AND 2 AND 3 AND 4 AND 5 AND 6 AND 7 AND 8 AND 9 AND 10 AND 11 AND 12 AND 13 …" at bounding box center [706, 618] width 607 height 21
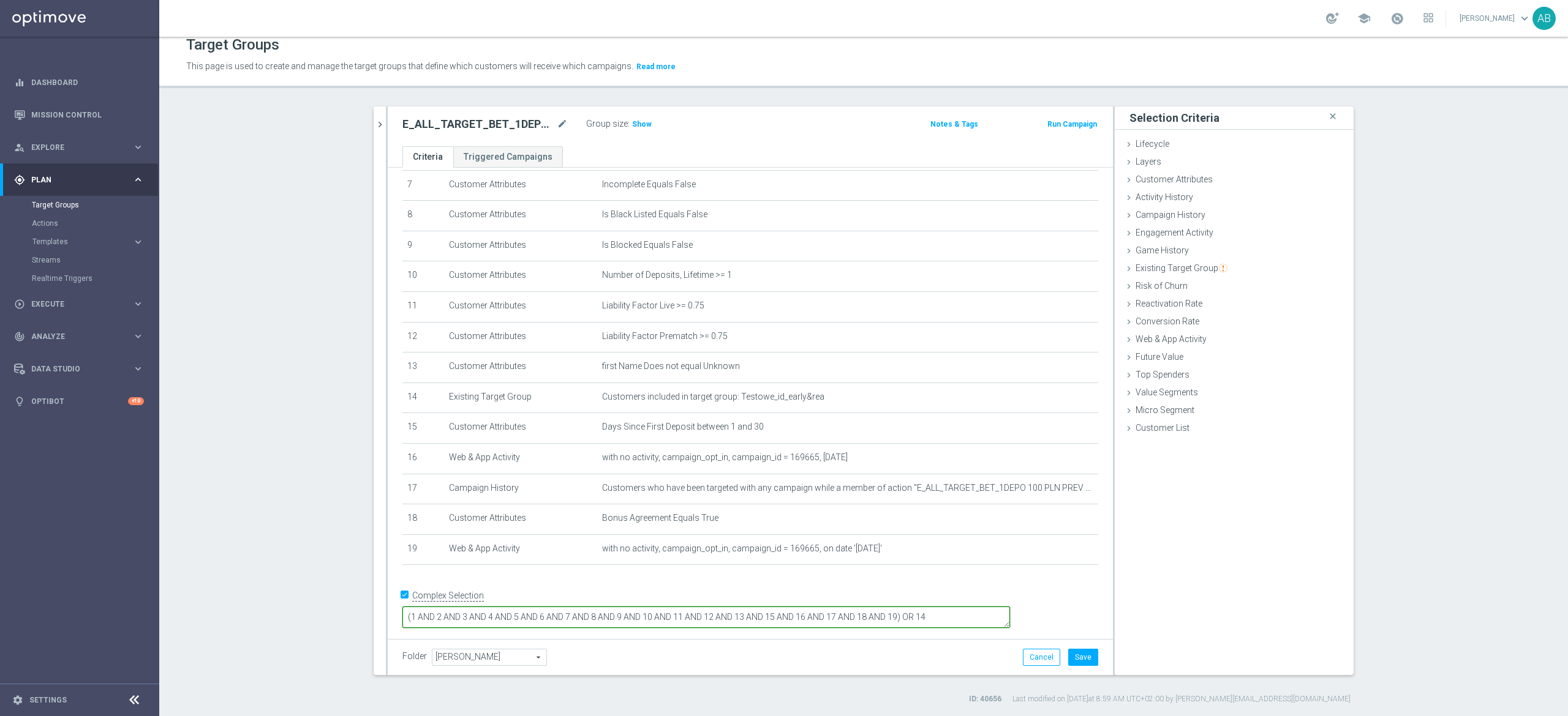
type textarea "(1 AND 2 AND 3 AND 4 AND 5 AND 6 AND 7 AND 8 AND 9 AND 10 AND 11 AND 12 AND 13 …"
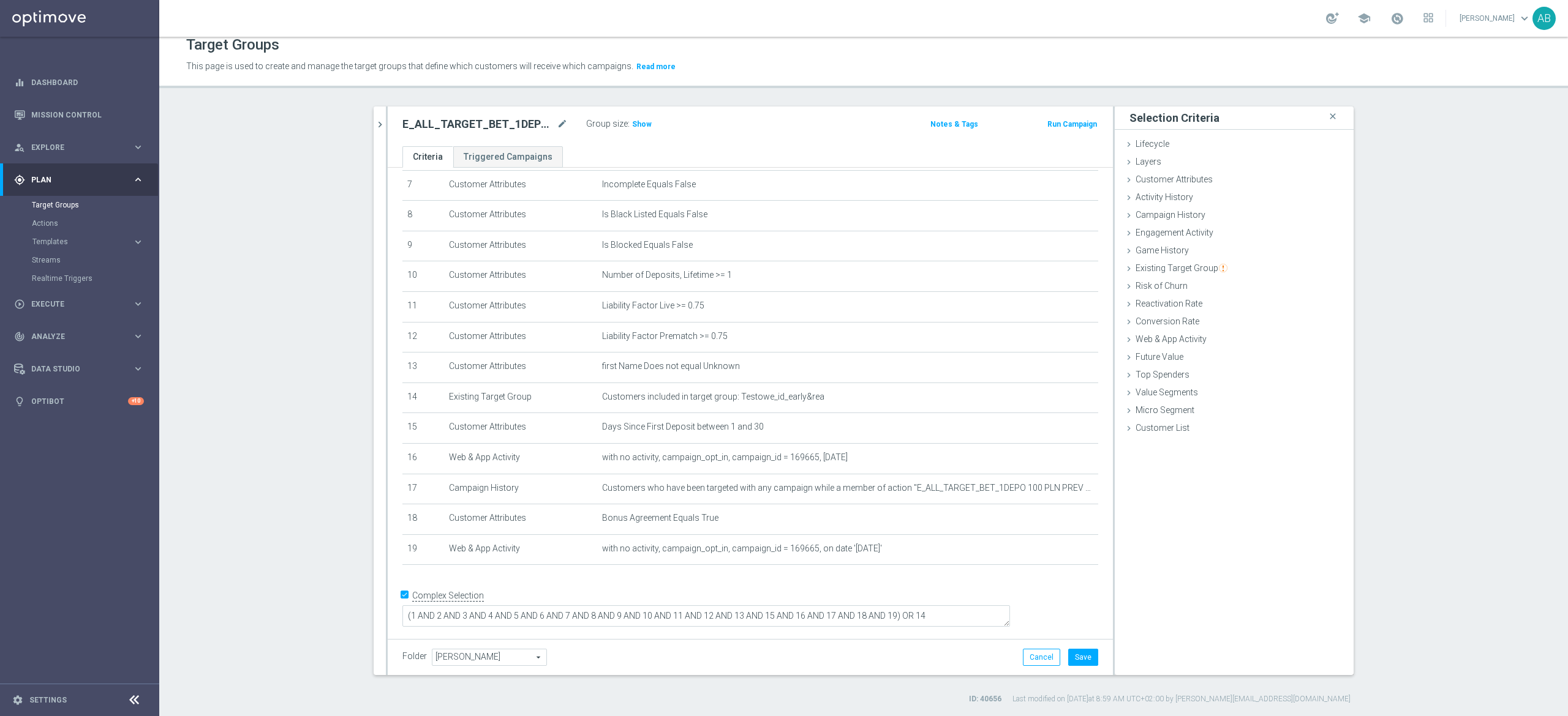
scroll to position [221, 0]
click at [1199, 178] on span "Customer Attributes" at bounding box center [1173, 179] width 77 height 10
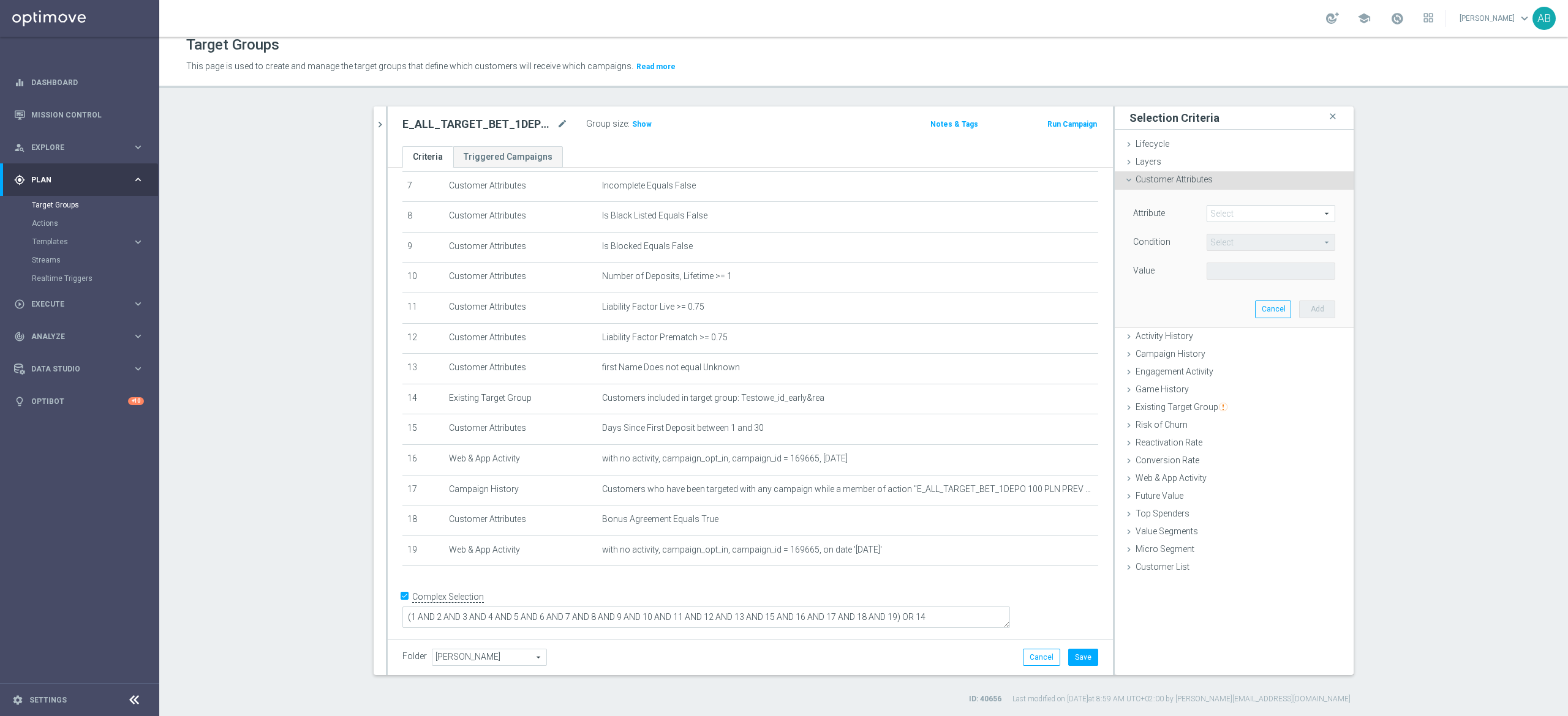
click at [1250, 211] on span at bounding box center [1271, 213] width 127 height 16
click at [0, 0] on input "search" at bounding box center [0, 0] width 0 height 0
type input "days since re"
click at [1269, 235] on span "Days Since Registration" at bounding box center [1271, 232] width 116 height 10
type input "Days Since Registration"
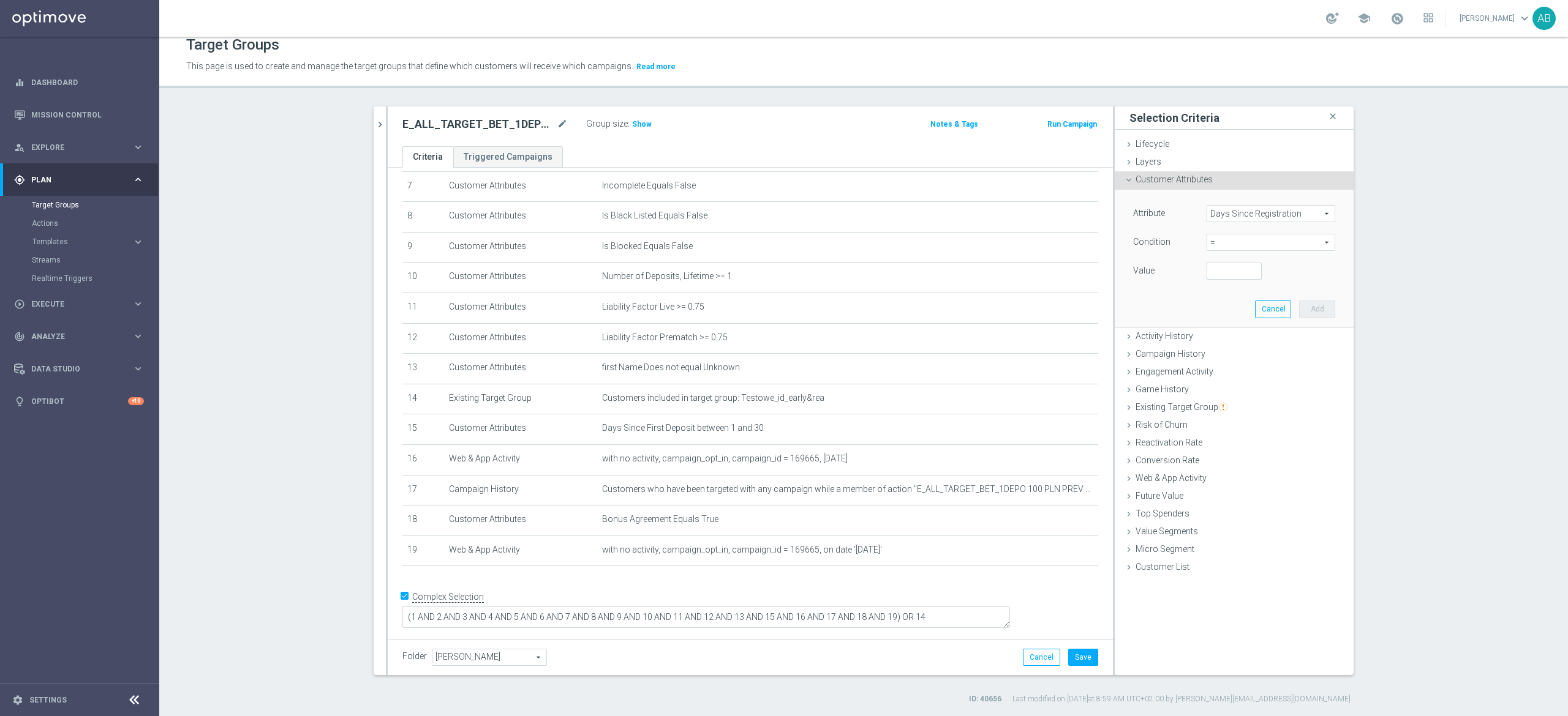
click at [1256, 251] on div "= = arrow_drop_down search" at bounding box center [1271, 242] width 129 height 17
click at [1241, 358] on span "between" at bounding box center [1271, 356] width 116 height 10
type input "between"
click at [1221, 268] on input "number" at bounding box center [1233, 271] width 55 height 17
type input "1"
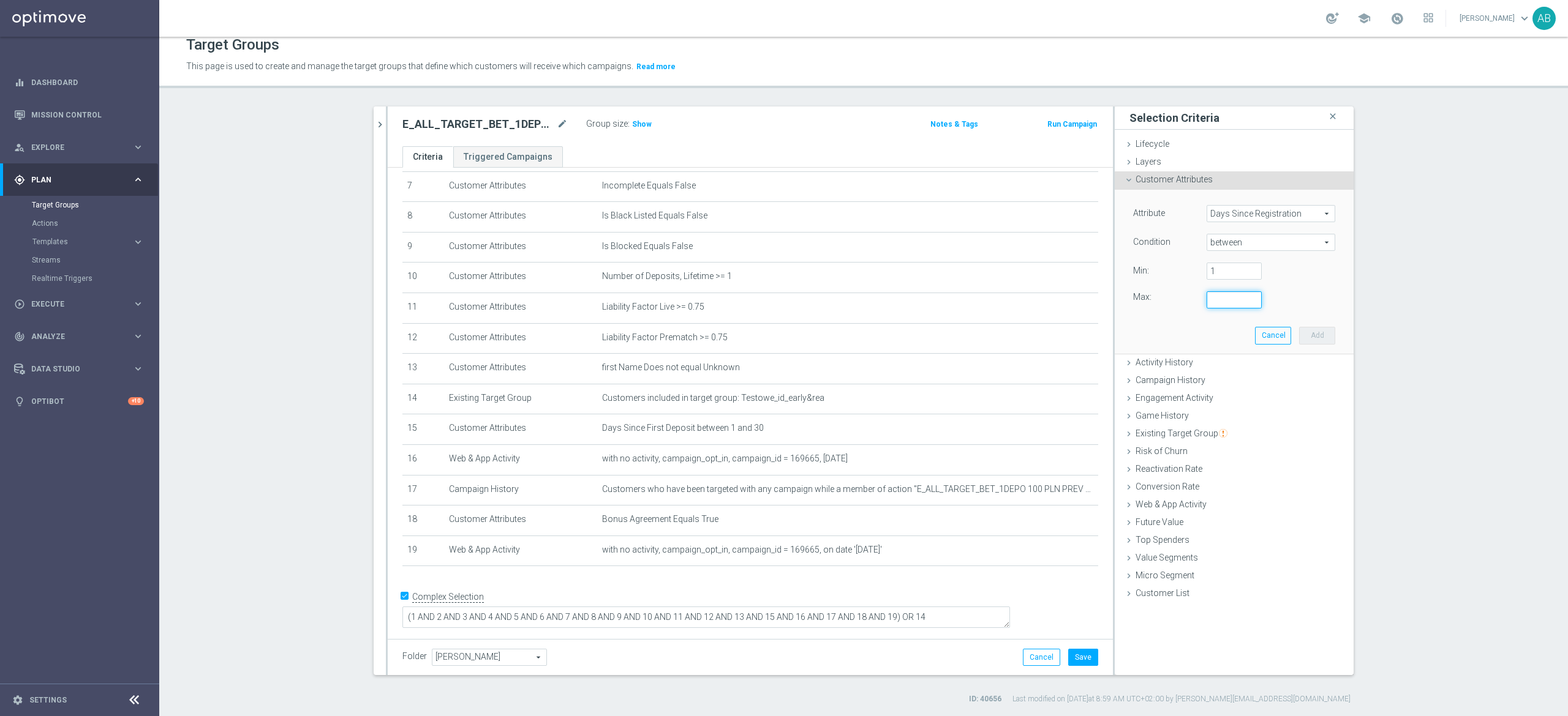
click at [1218, 303] on input "number" at bounding box center [1233, 300] width 55 height 17
type input "30"
click at [1309, 330] on button "Add" at bounding box center [1317, 335] width 36 height 17
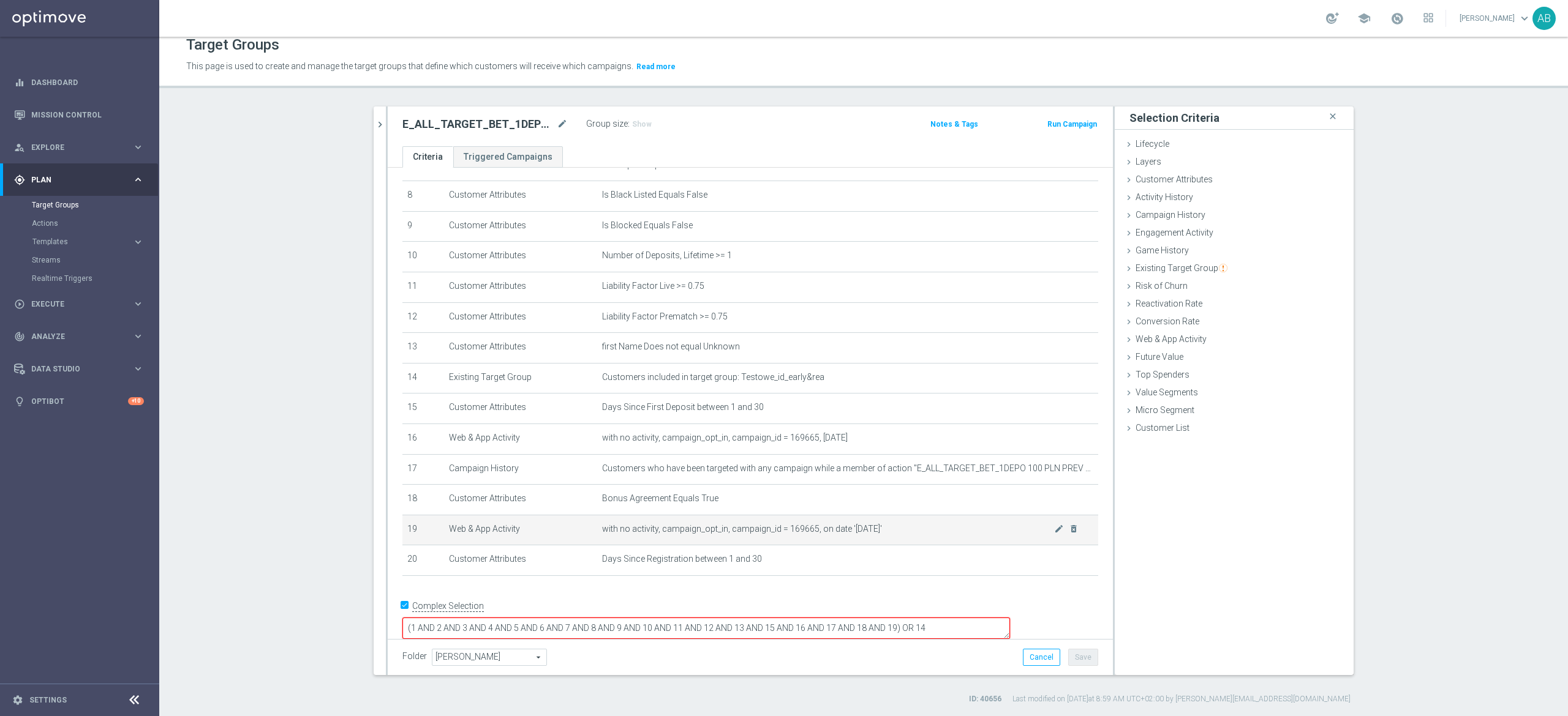
scroll to position [254, 0]
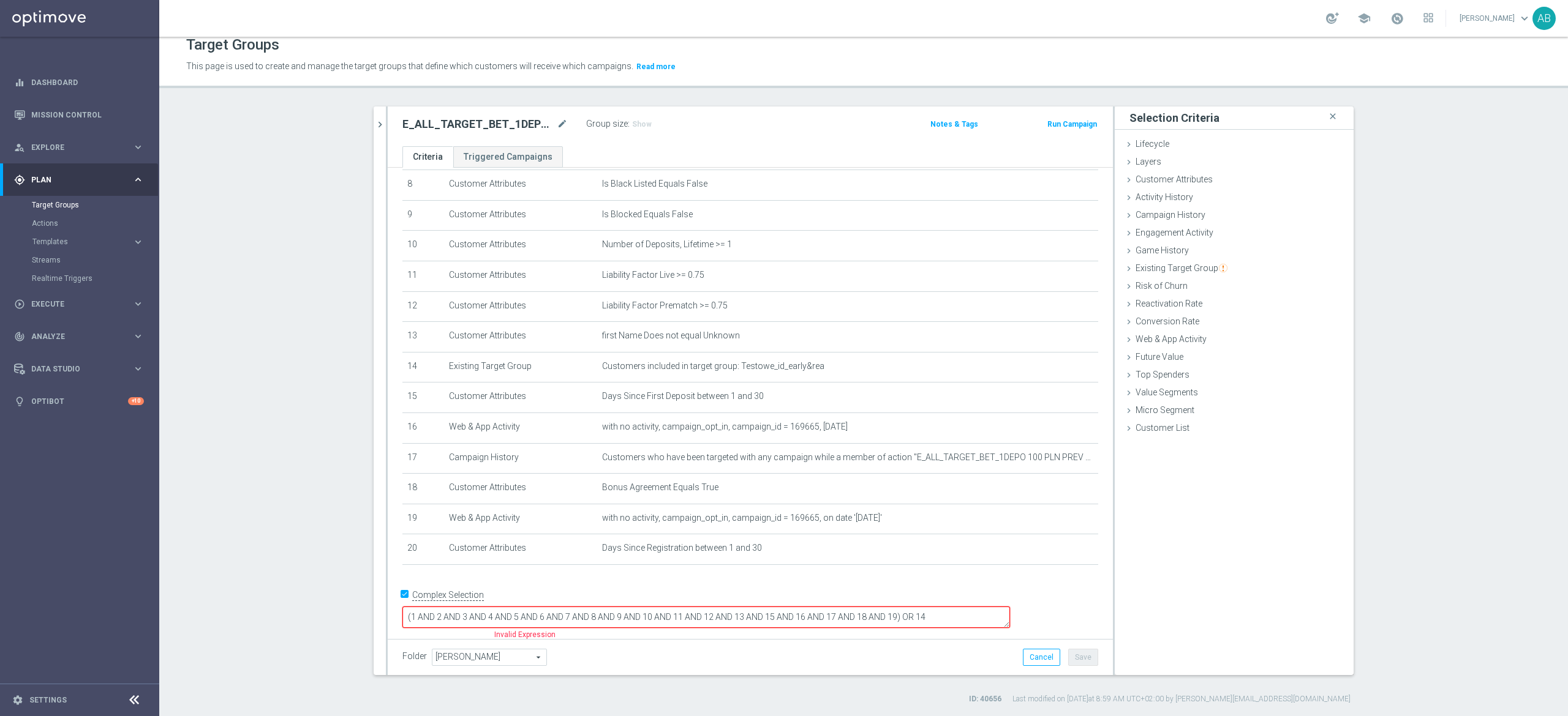
click at [977, 607] on textarea "(1 AND 2 AND 3 AND 4 AND 5 AND 6 AND 7 AND 8 AND 9 AND 10 AND 11 AND 12 AND 13 …" at bounding box center [706, 618] width 607 height 21
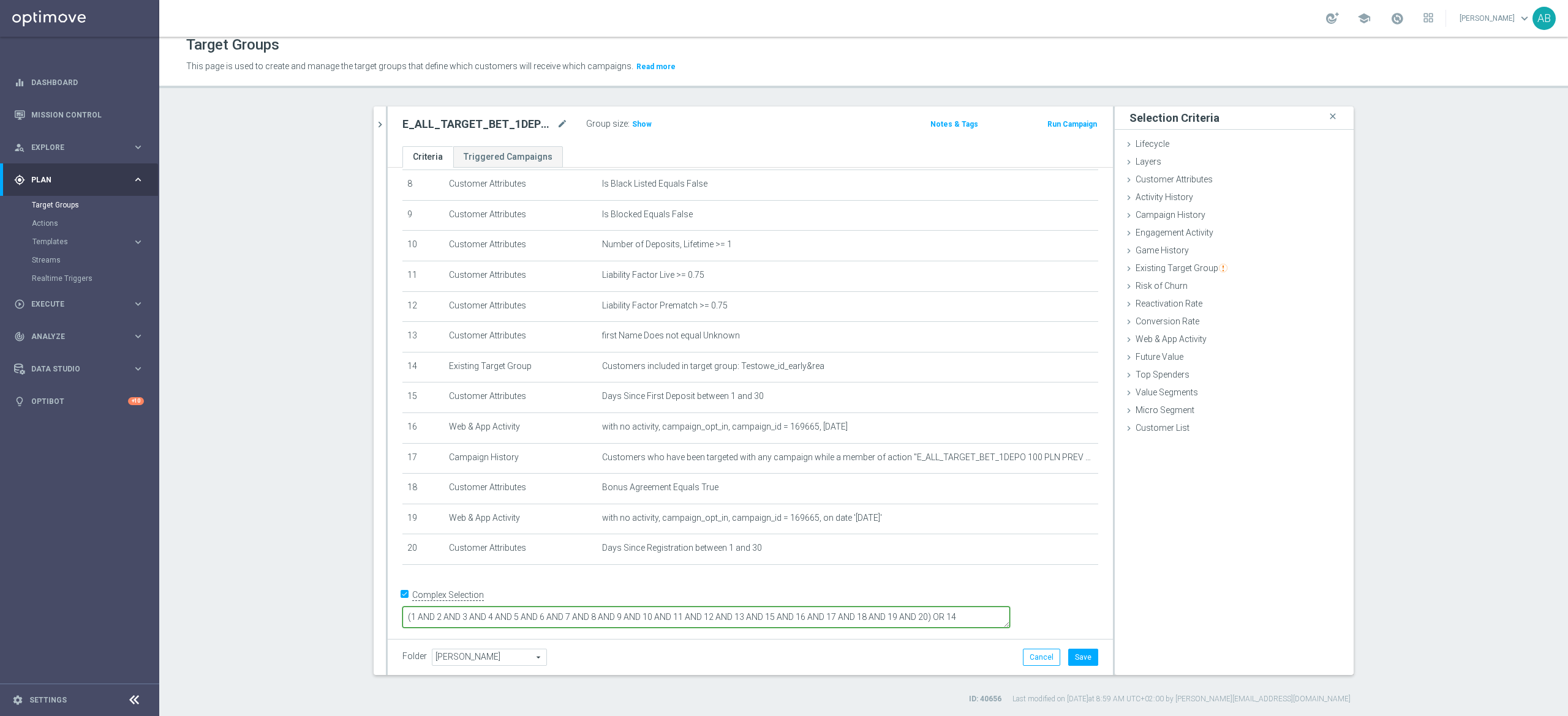
type textarea "(1 AND 2 AND 3 AND 4 AND 5 AND 6 AND 7 AND 8 AND 9 AND 10 AND 11 AND 12 AND 13 …"
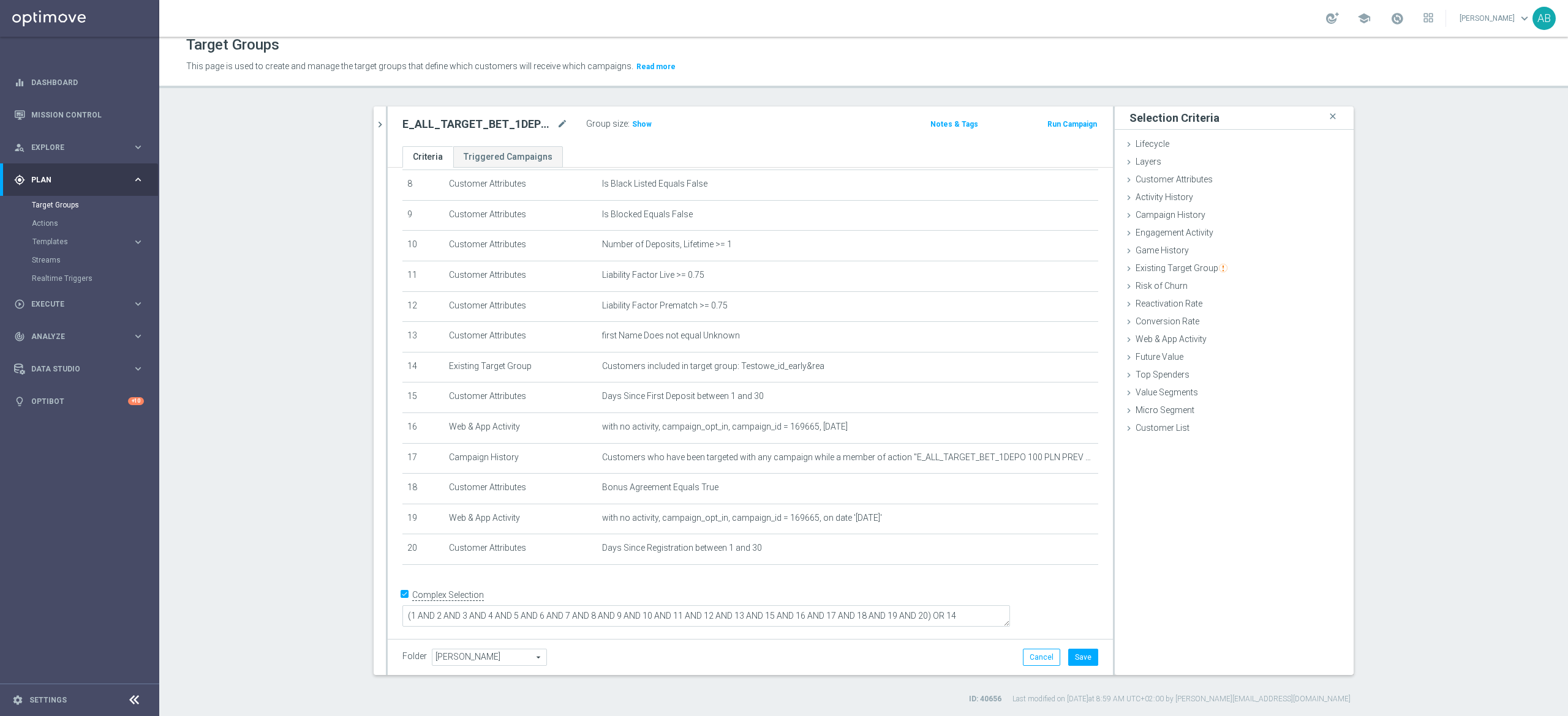
click at [1206, 545] on div "Selection Criteria close Lifecycle done Cancel Add Layers done Cancel Add done" at bounding box center [1233, 391] width 239 height 569
click at [1068, 657] on button "Save" at bounding box center [1083, 657] width 30 height 17
click at [632, 121] on span "Show" at bounding box center [642, 124] width 20 height 8
click at [1054, 250] on icon "mode_edit" at bounding box center [1059, 245] width 10 height 10
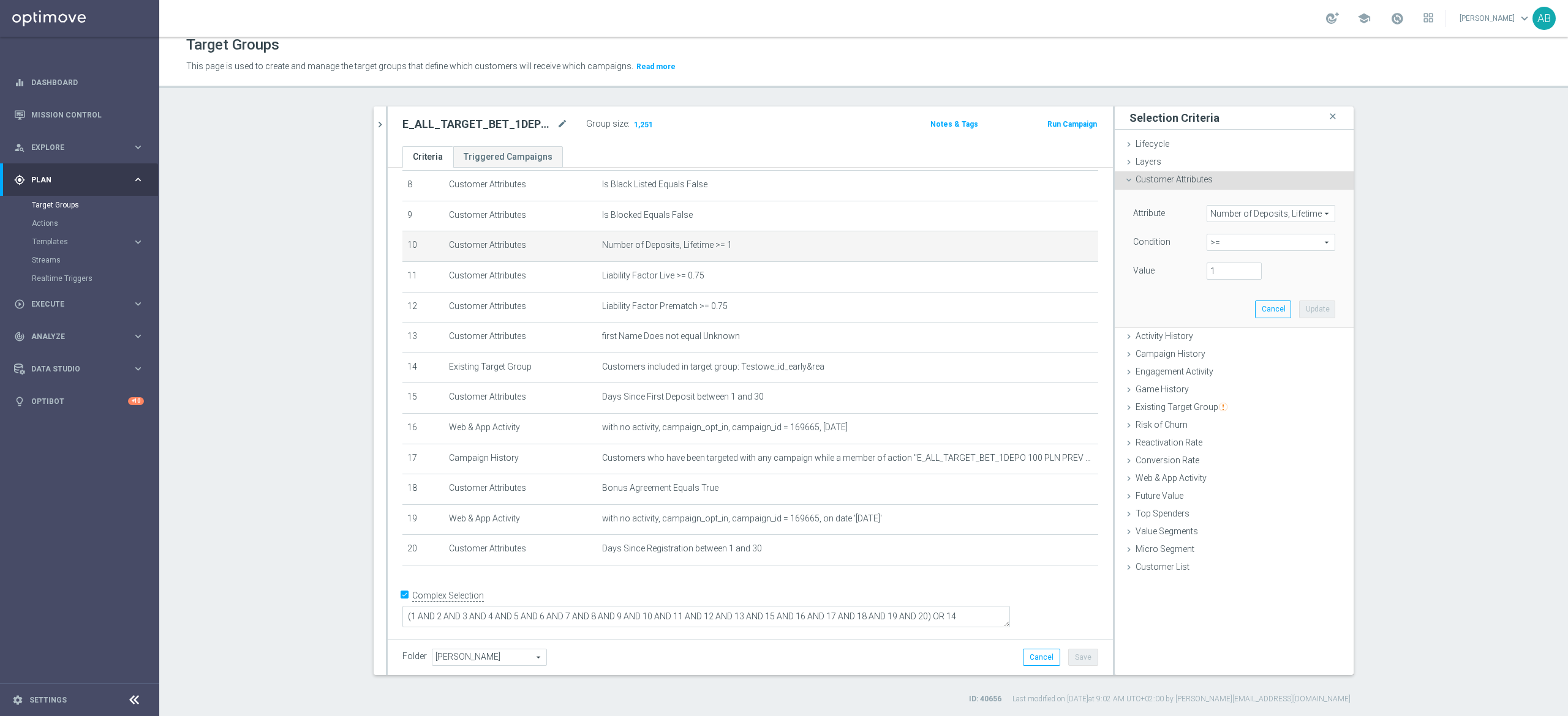
click at [1220, 247] on span ">=" at bounding box center [1271, 242] width 127 height 16
click at [0, 0] on input "search" at bounding box center [0, 0] width 0 height 0
click at [1220, 313] on span "=" at bounding box center [1271, 309] width 116 height 10
type input "="
click at [1210, 273] on input "number" at bounding box center [1233, 271] width 55 height 17
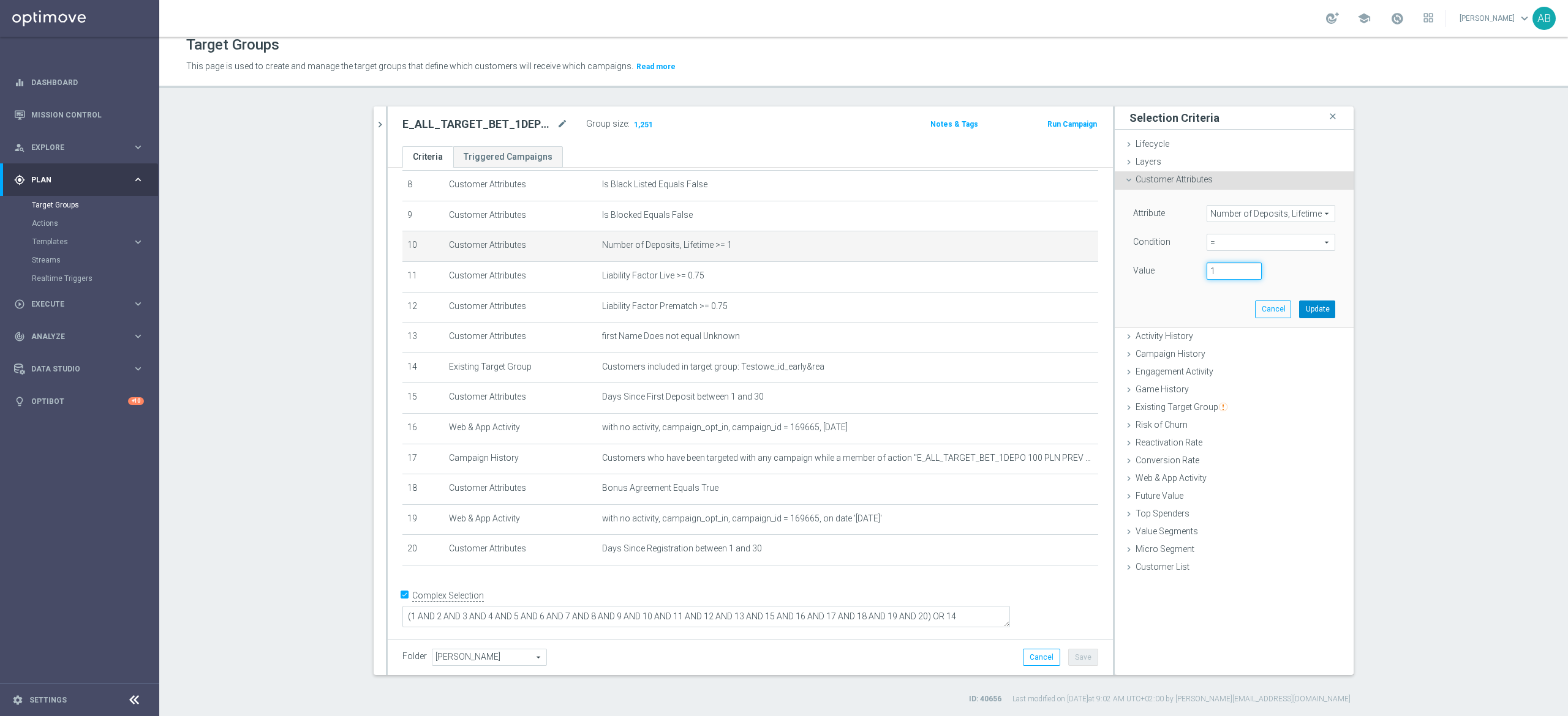
type input "1"
click at [1305, 315] on button "Update" at bounding box center [1317, 309] width 36 height 17
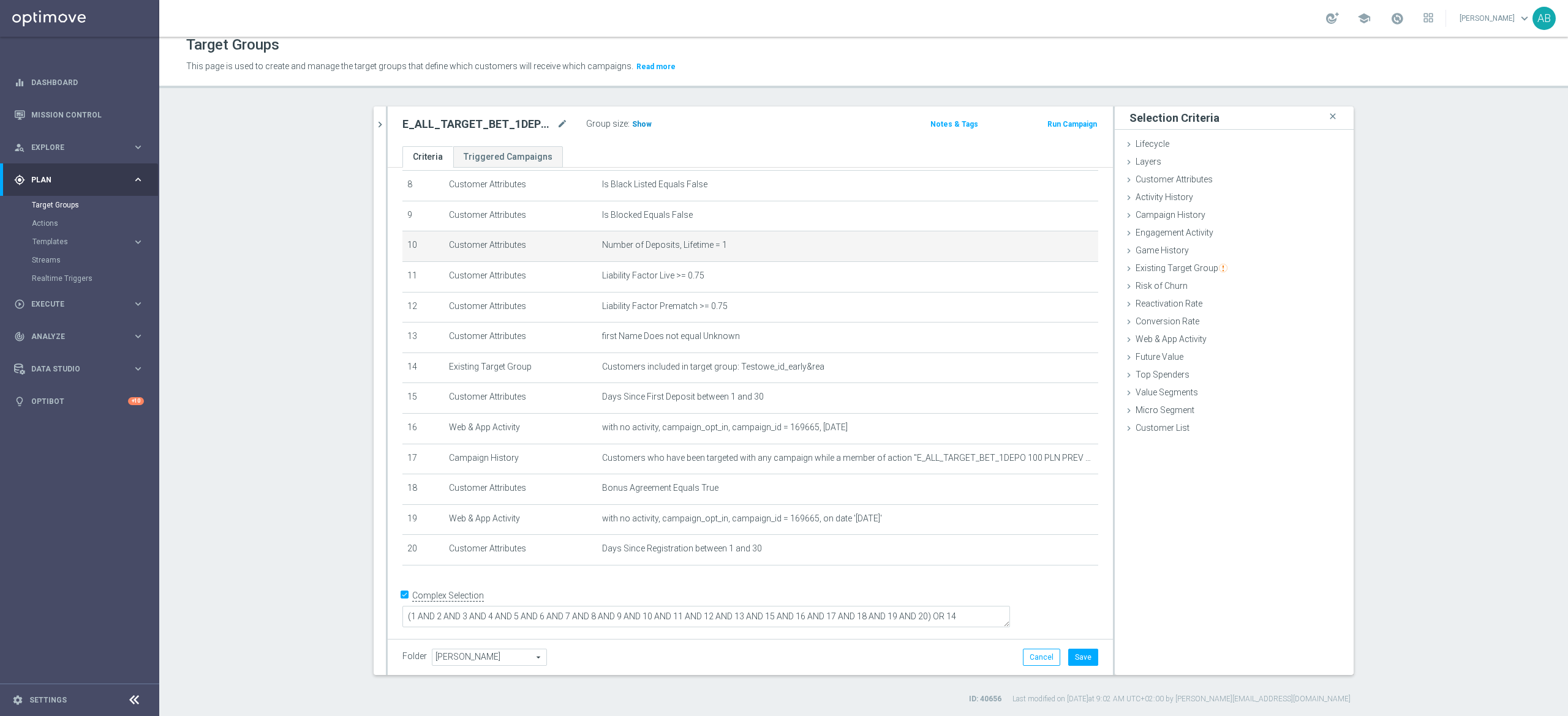
click at [633, 126] on span "Show" at bounding box center [642, 124] width 20 height 8
click at [1158, 340] on span "Web & App Activity" at bounding box center [1171, 339] width 71 height 10
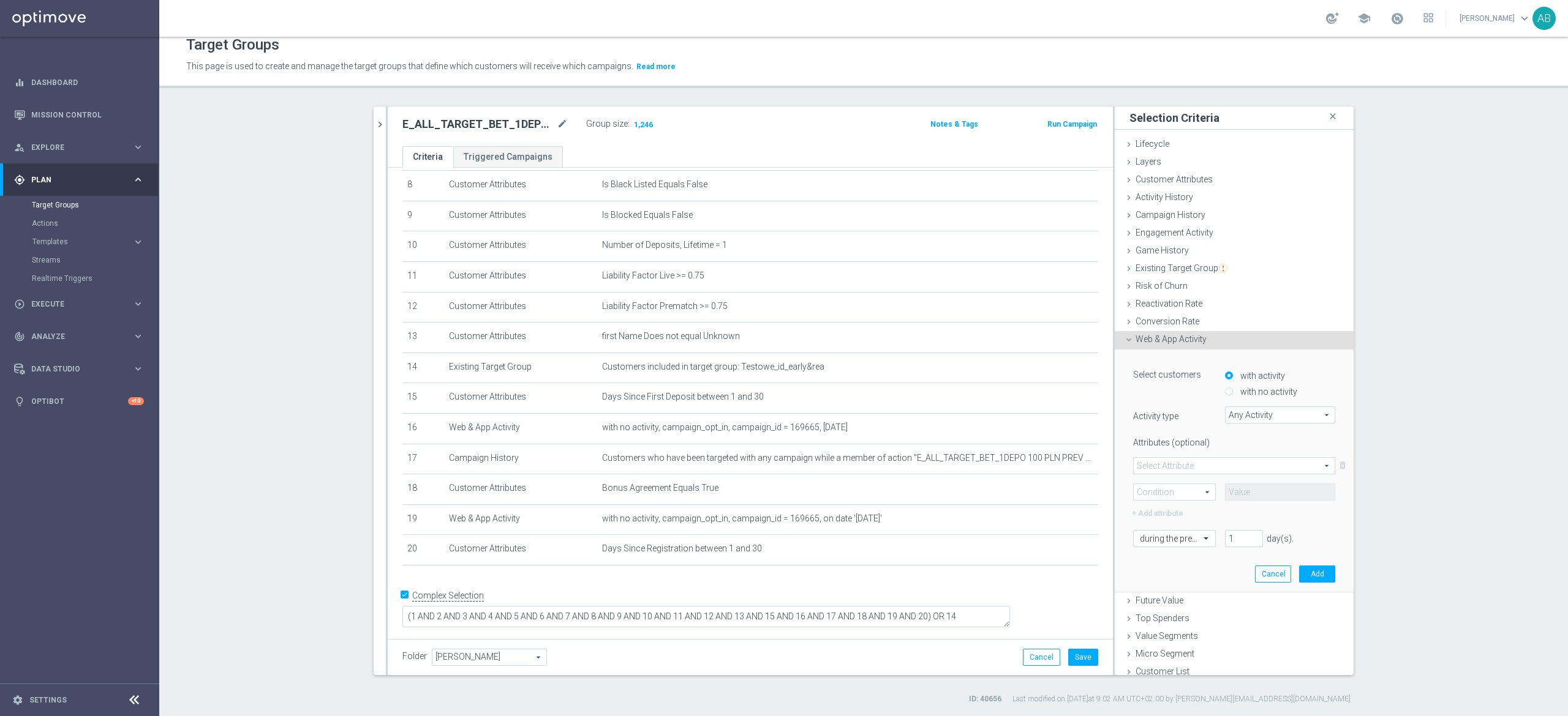
click at [1237, 386] on label "with no activity" at bounding box center [1266, 391] width 60 height 11
click at [1224, 388] on input "with no activity" at bounding box center [1228, 392] width 8 height 8
radio input "true"
click at [1241, 411] on span "Any Activity" at bounding box center [1280, 415] width 109 height 16
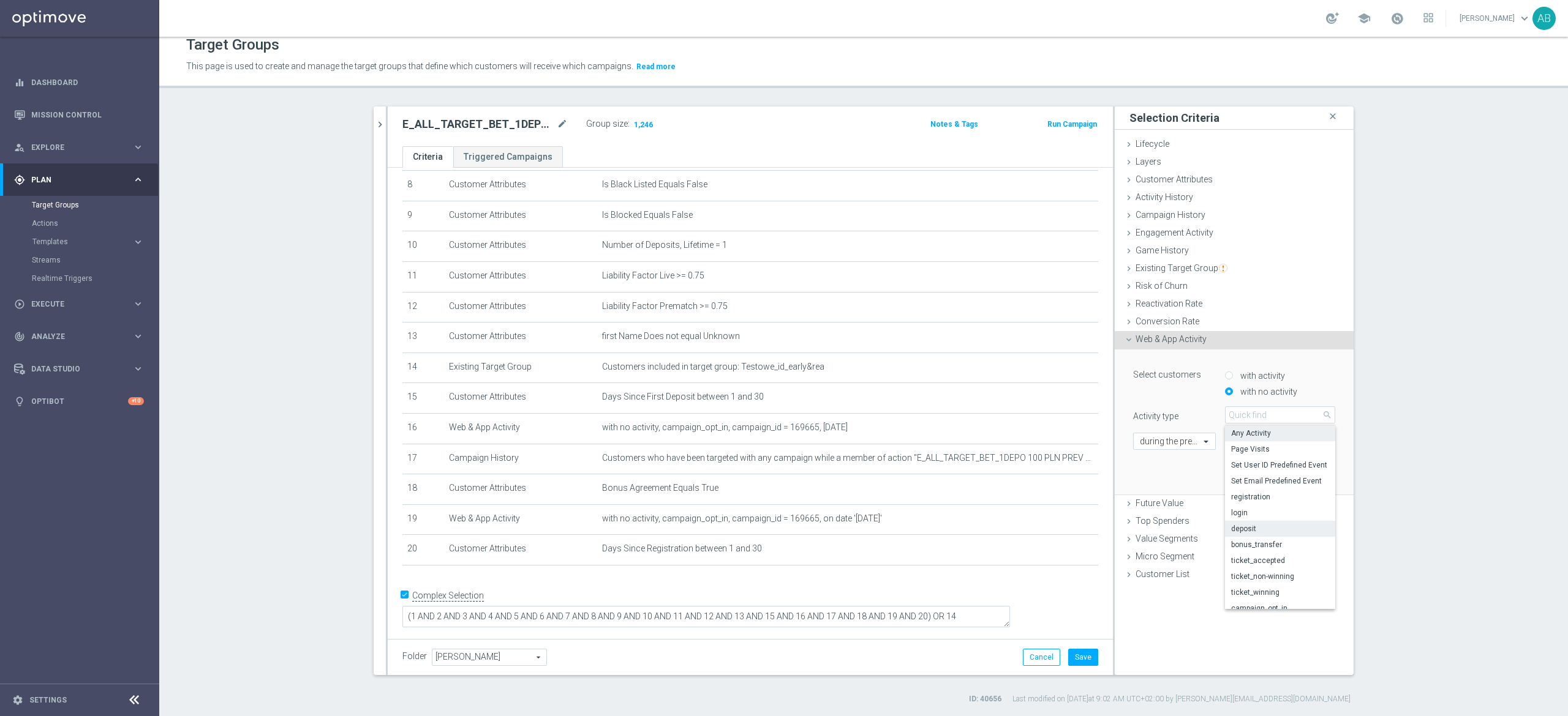
click at [1244, 525] on span "deposit" at bounding box center [1280, 529] width 98 height 10
type input "deposit"
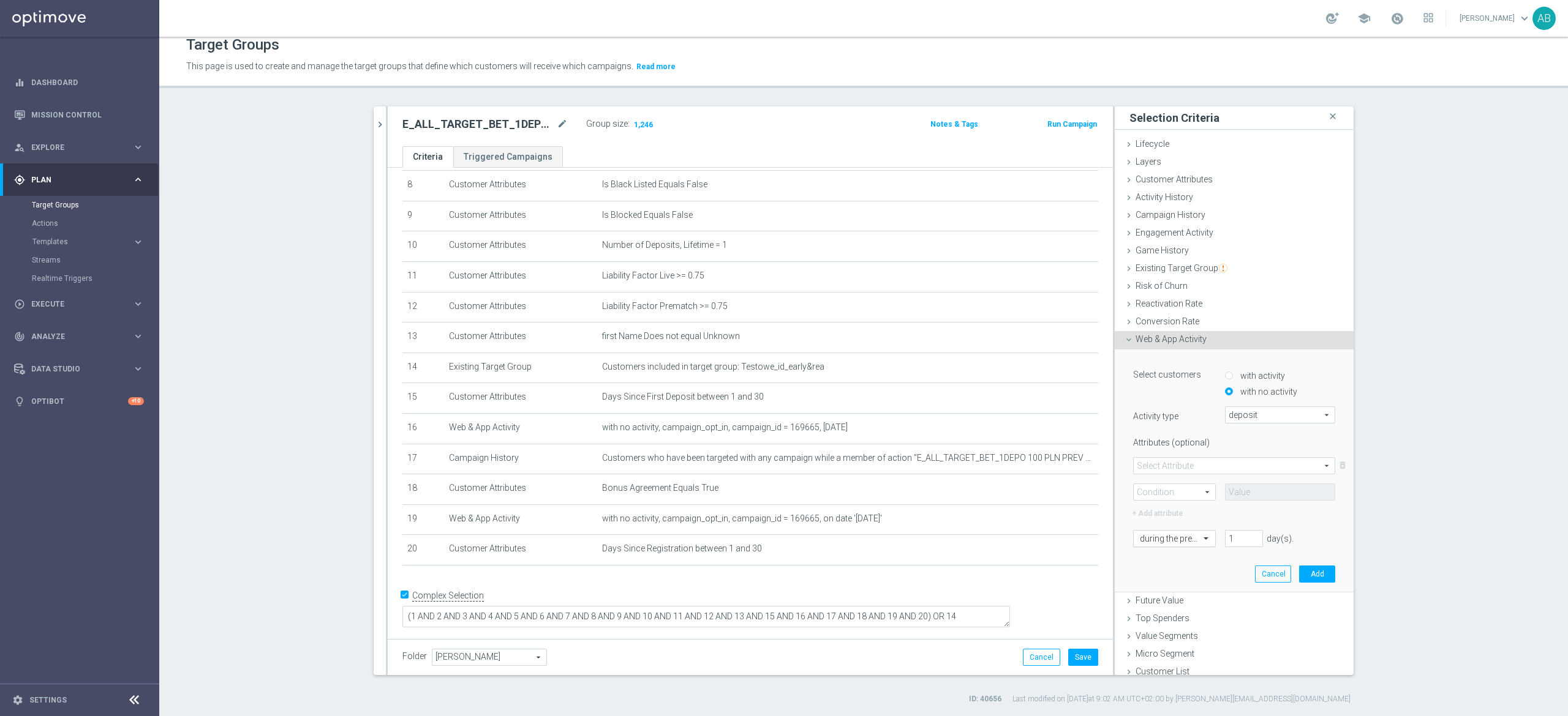
click at [1172, 533] on div at bounding box center [1174, 538] width 82 height 11
click at [1155, 634] on div "[DATE]" at bounding box center [1174, 643] width 69 height 20
click at [1299, 572] on button "Add" at bounding box center [1317, 574] width 36 height 17
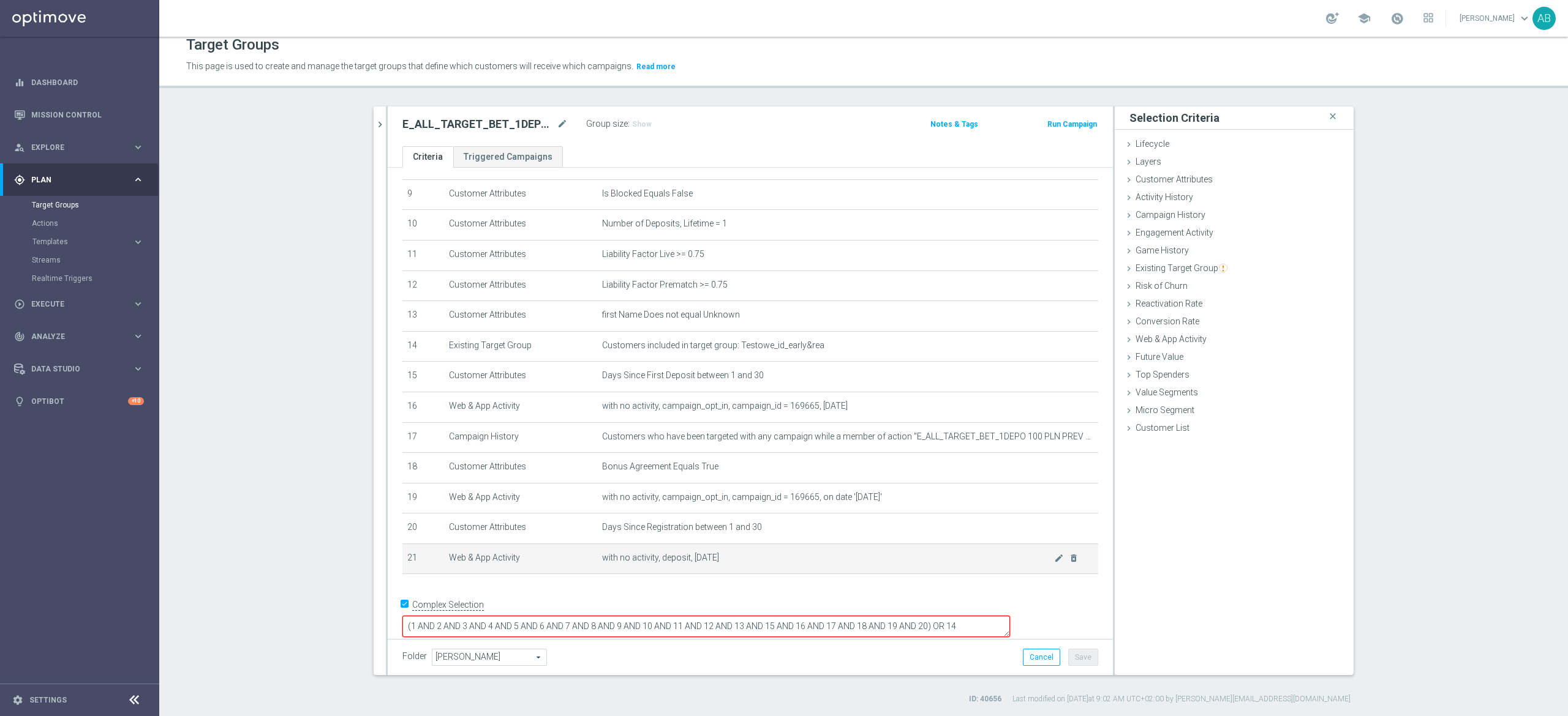
scroll to position [285, 0]
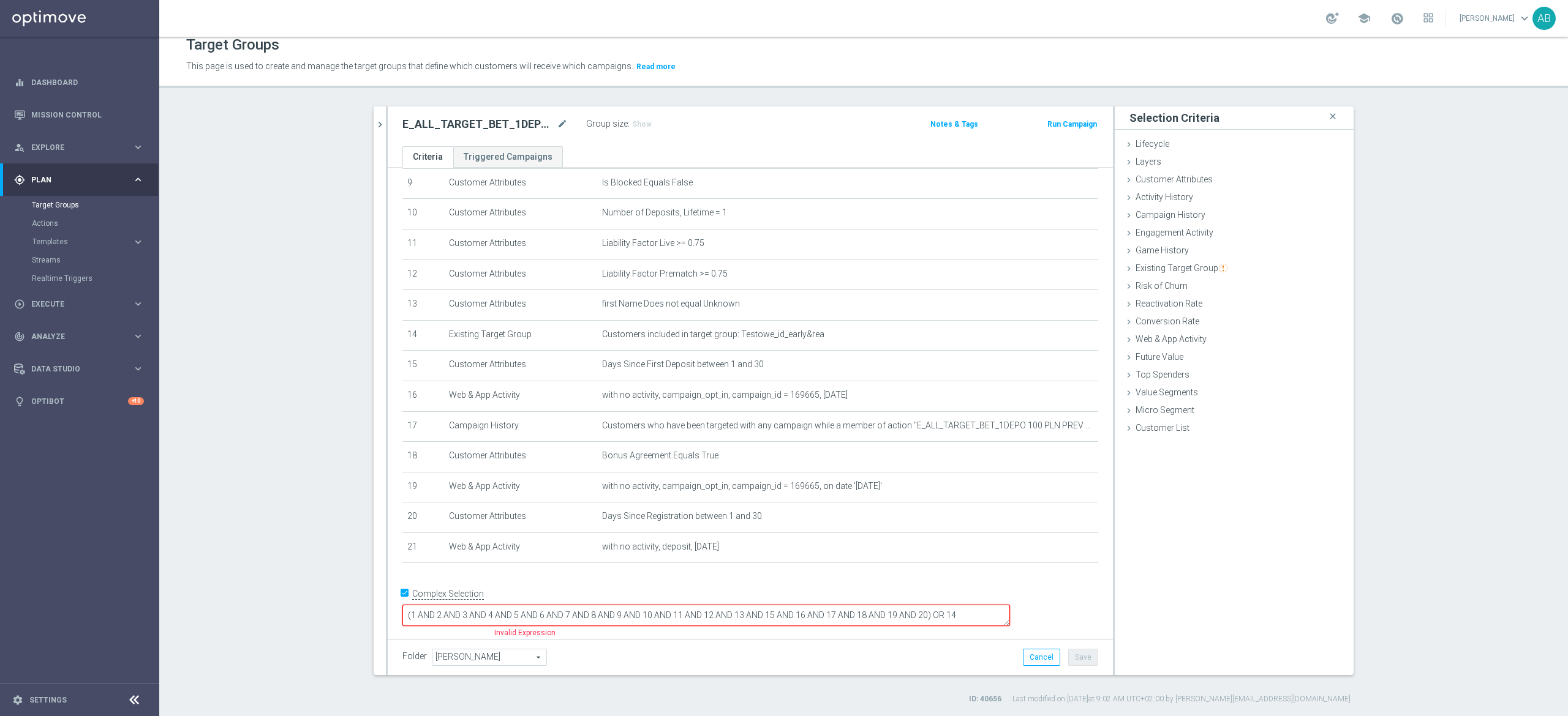
click at [1007, 609] on textarea "(1 AND 2 AND 3 AND 4 AND 5 AND 6 AND 7 AND 8 AND 9 AND 10 AND 11 AND 12 AND 13 …" at bounding box center [706, 615] width 607 height 21
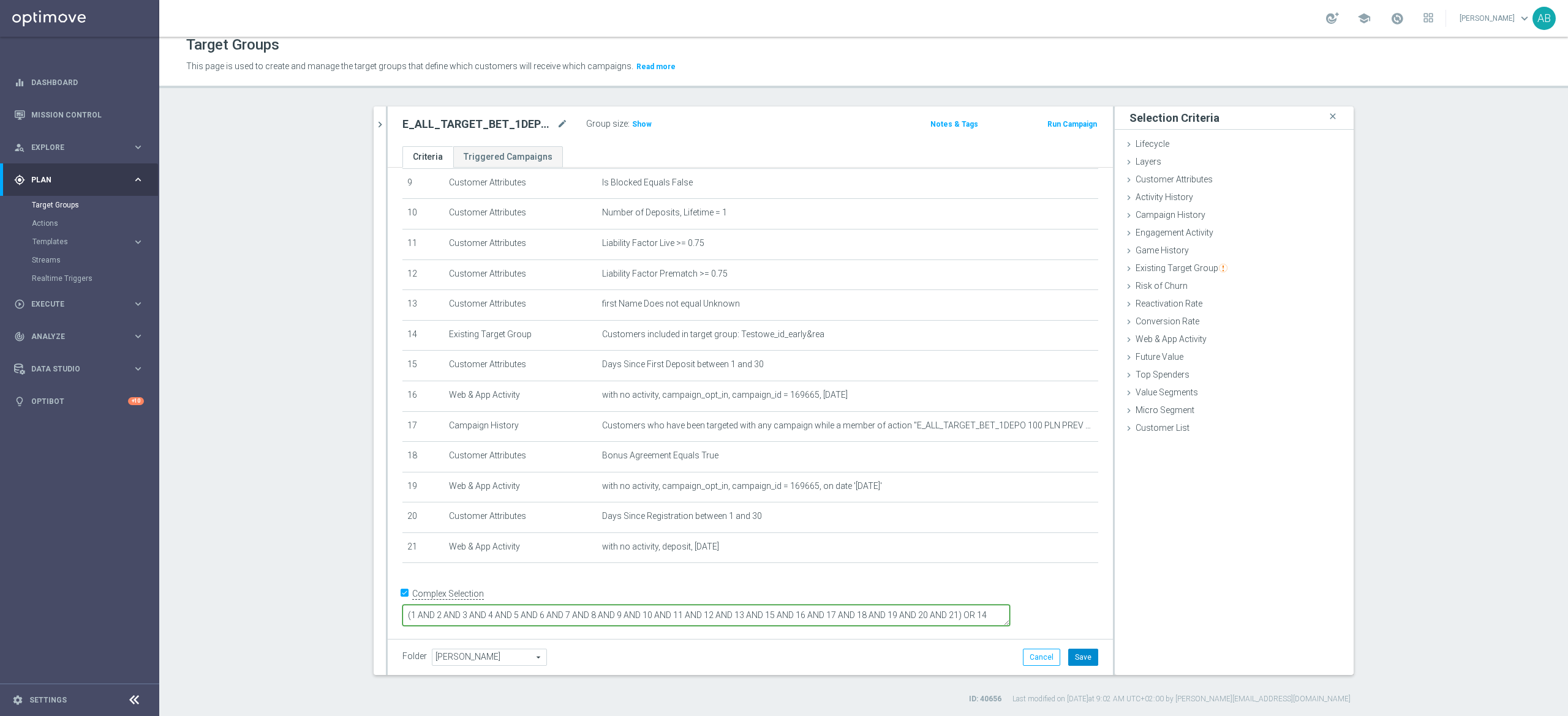
type textarea "(1 AND 2 AND 3 AND 4 AND 5 AND 6 AND 7 AND 8 AND 9 AND 10 AND 11 AND 12 AND 13 …"
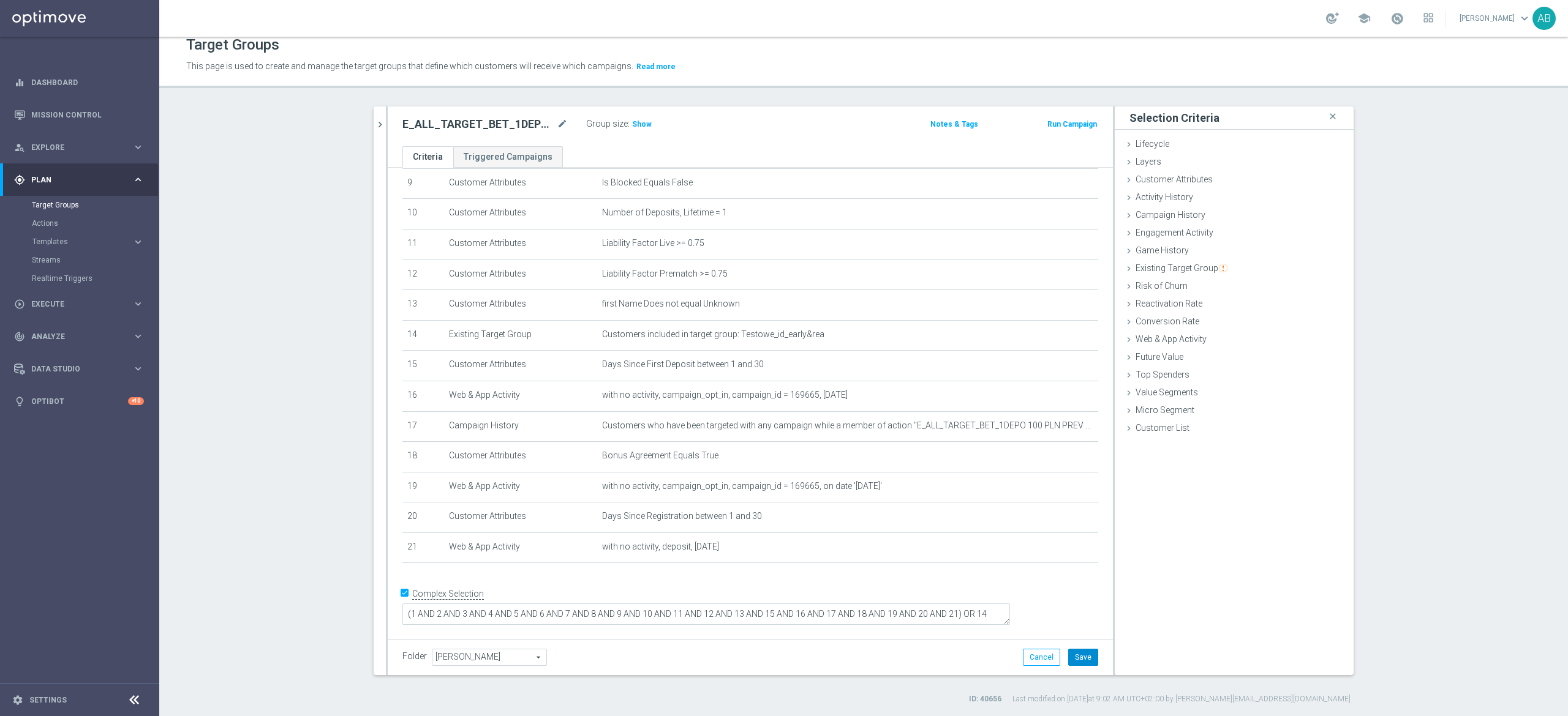
click at [1068, 655] on button "Save" at bounding box center [1083, 657] width 30 height 17
click at [632, 124] on span "Show" at bounding box center [642, 124] width 20 height 8
click at [512, 121] on h2 "E_ALL_TARGET_BET_1DEPO 100 PLN PREV MONTH rem_210825" at bounding box center [478, 125] width 152 height 15
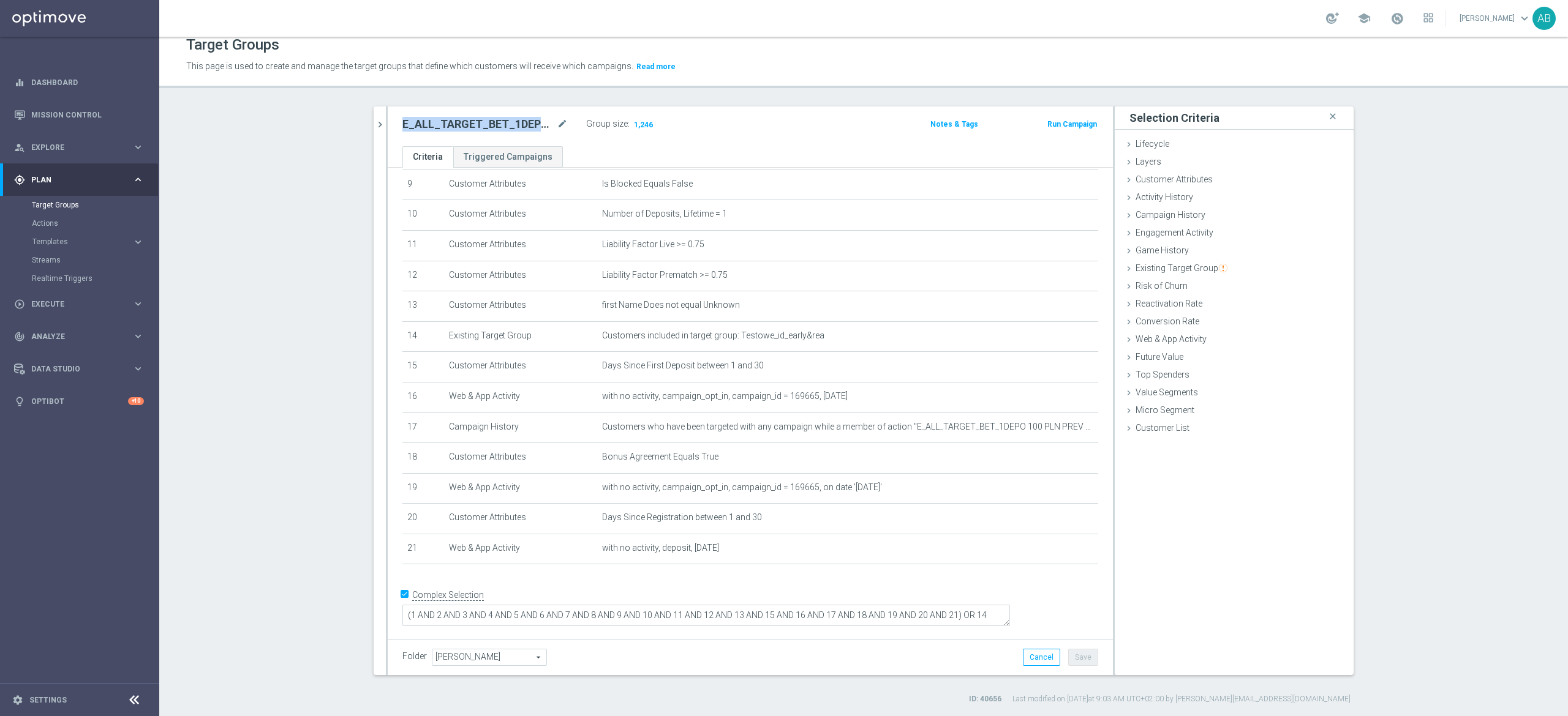
click at [512, 121] on h2 "E_ALL_TARGET_BET_1DEPO 100 PLN PREV MONTH rem_210825" at bounding box center [478, 125] width 152 height 15
copy div "E_ALL_TARGET_BET_1DEPO 100 PLN PREV MONTH rem_210825"
